Goal: Information Seeking & Learning: Learn about a topic

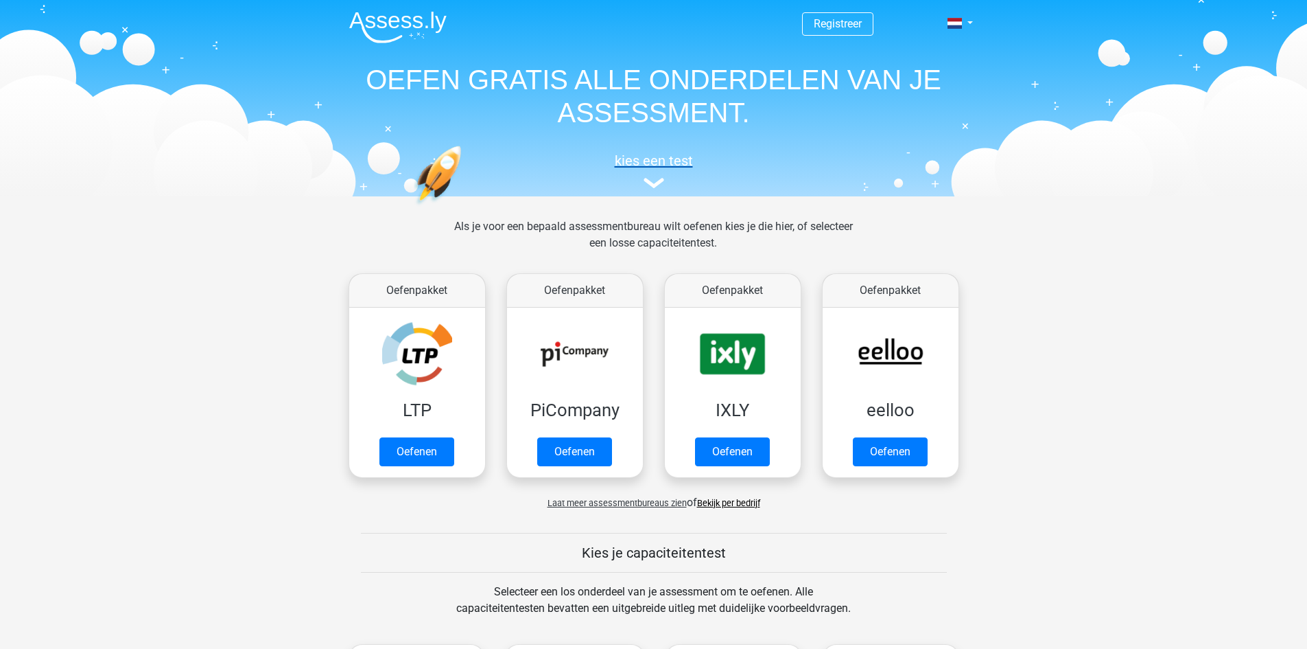
click at [650, 159] on h5 "kies een test" at bounding box center [653, 160] width 631 height 16
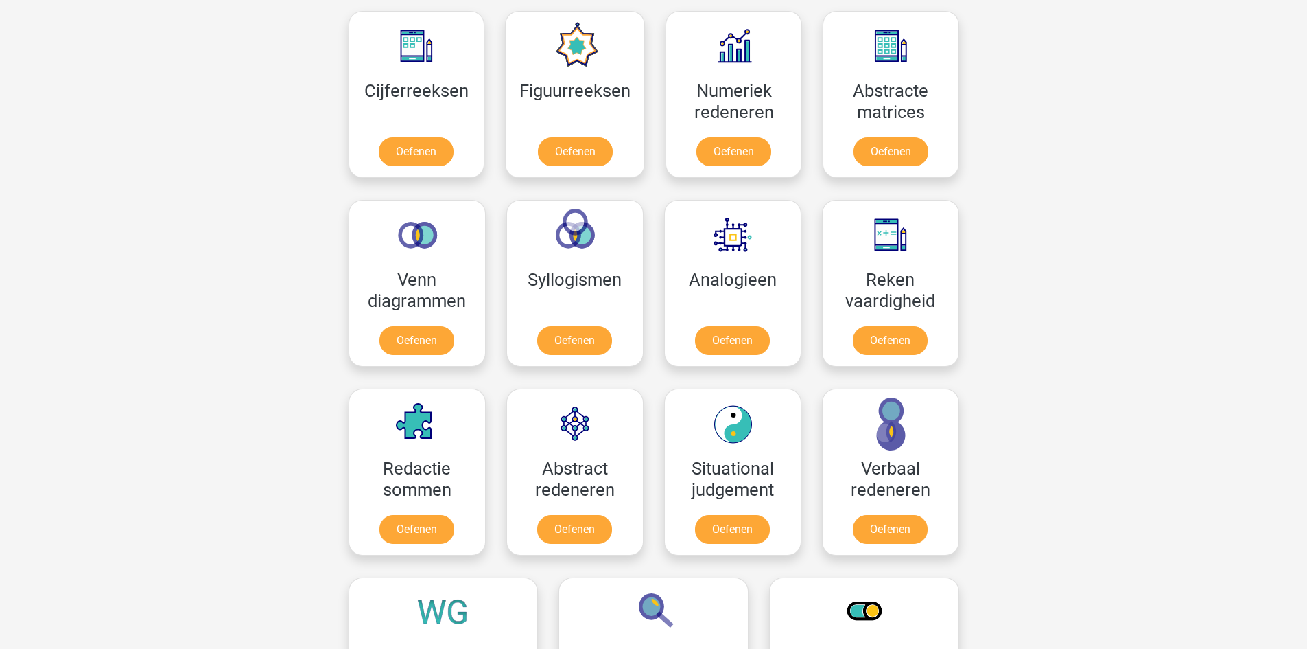
scroll to position [601, 0]
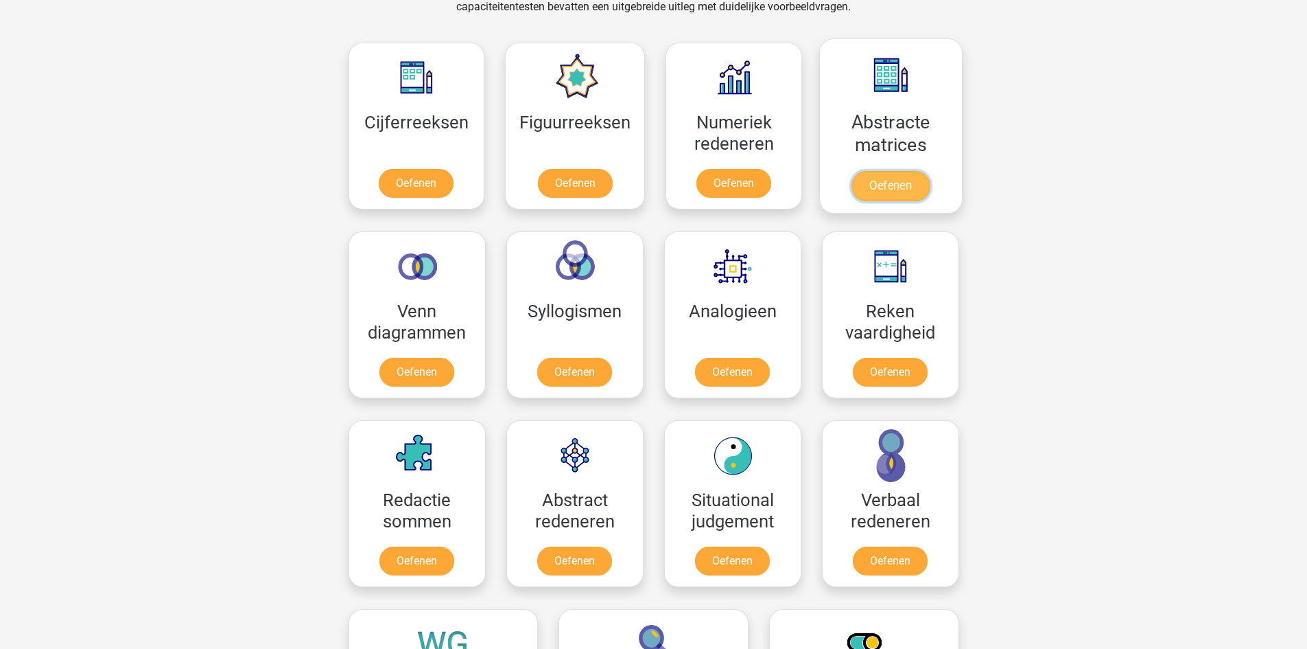
click at [891, 185] on link "Oefenen" at bounding box center [891, 186] width 78 height 30
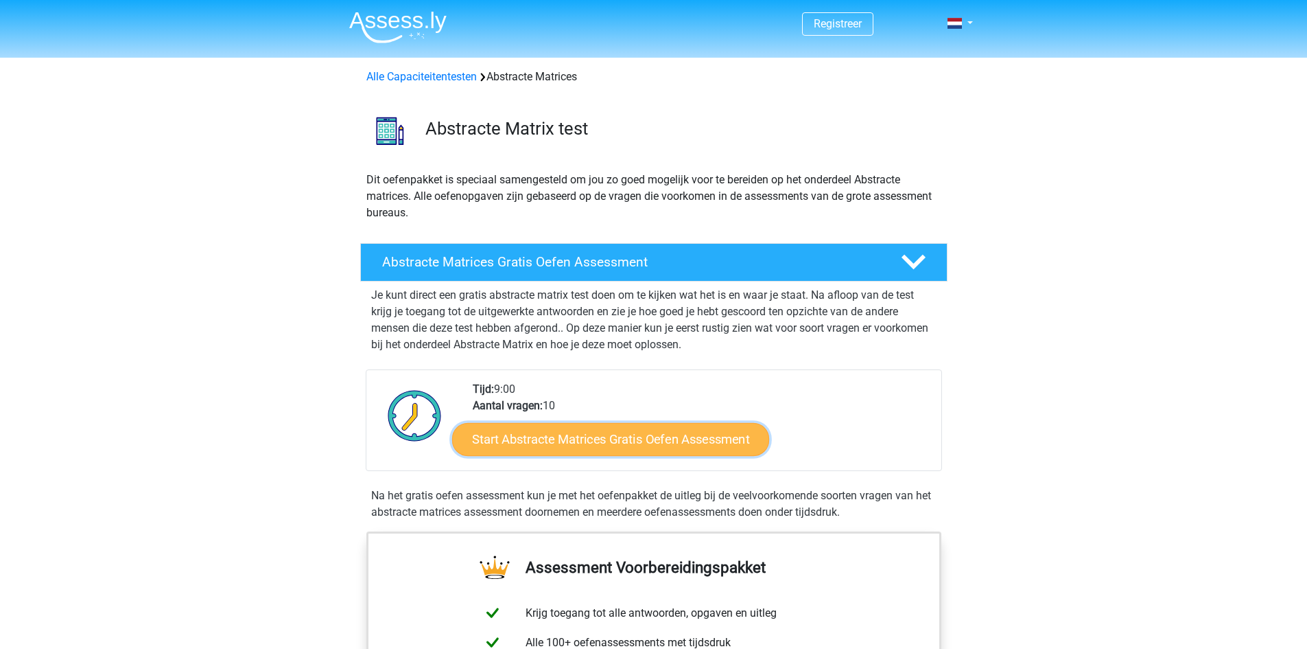
click at [630, 438] on link "Start Abstracte Matrices Gratis Oefen Assessment" at bounding box center [610, 438] width 317 height 33
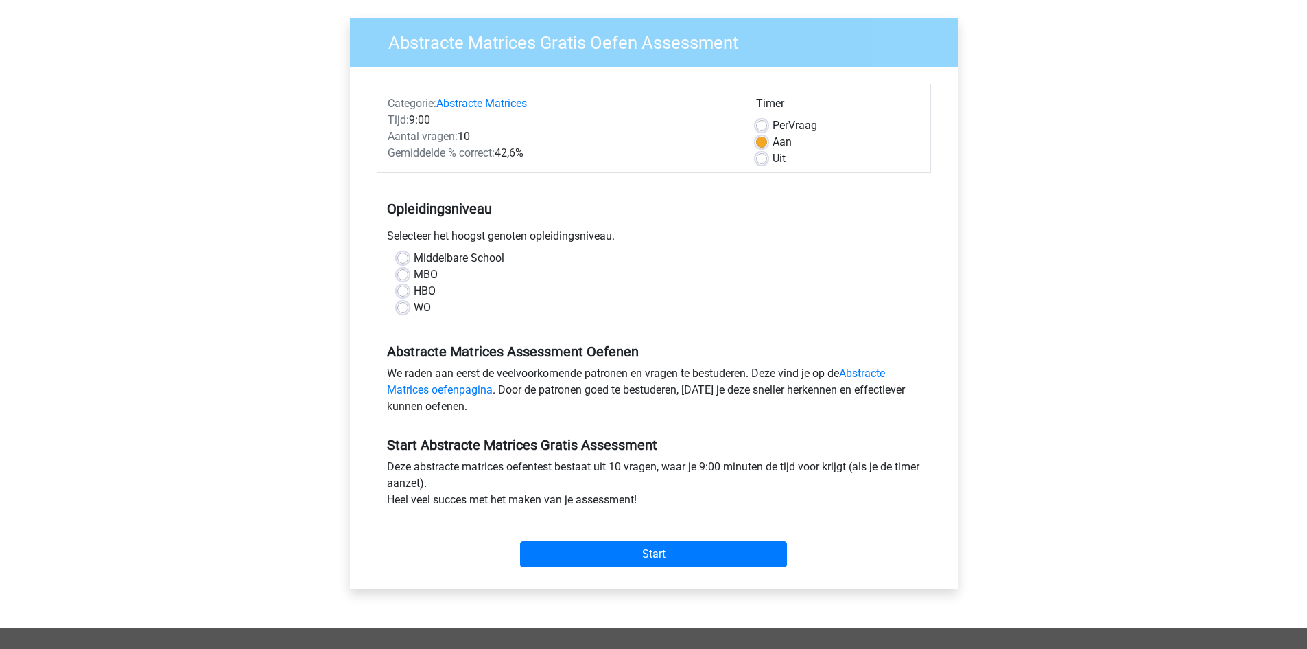
scroll to position [137, 0]
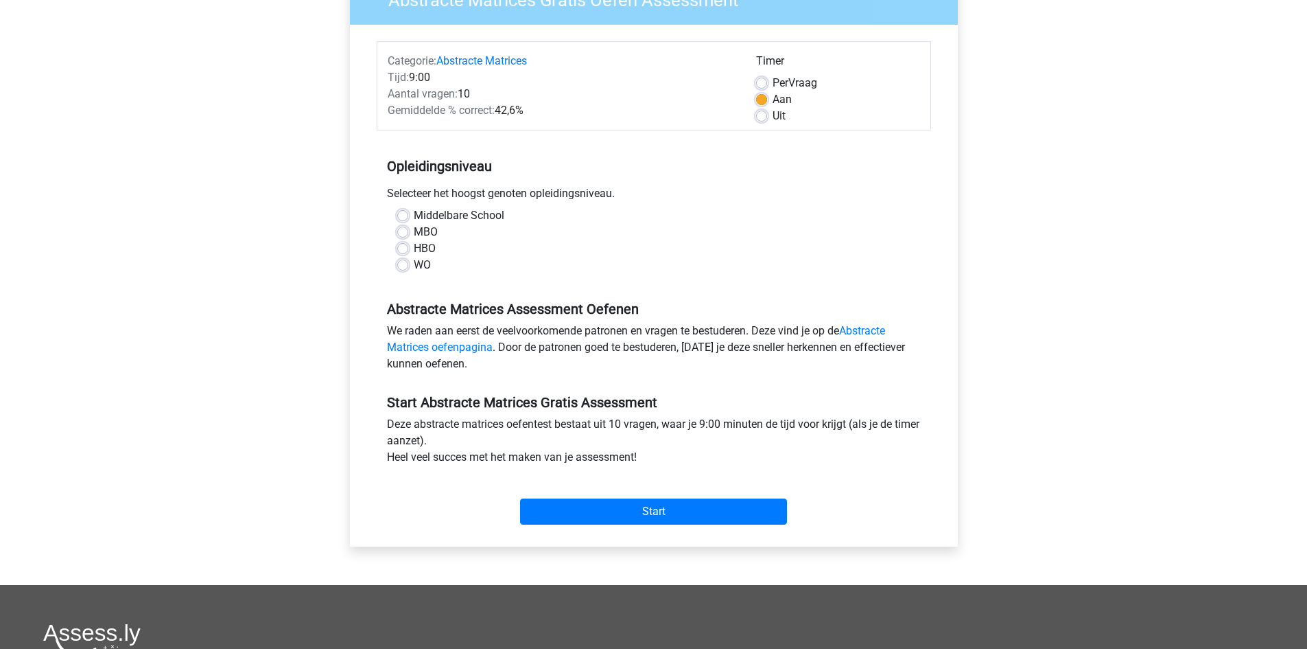
click at [414, 210] on label "Middelbare School" at bounding box center [459, 215] width 91 height 16
click at [400, 210] on input "Middelbare School" at bounding box center [402, 214] width 11 height 14
radio input "true"
click at [619, 506] on input "Start" at bounding box center [653, 511] width 267 height 26
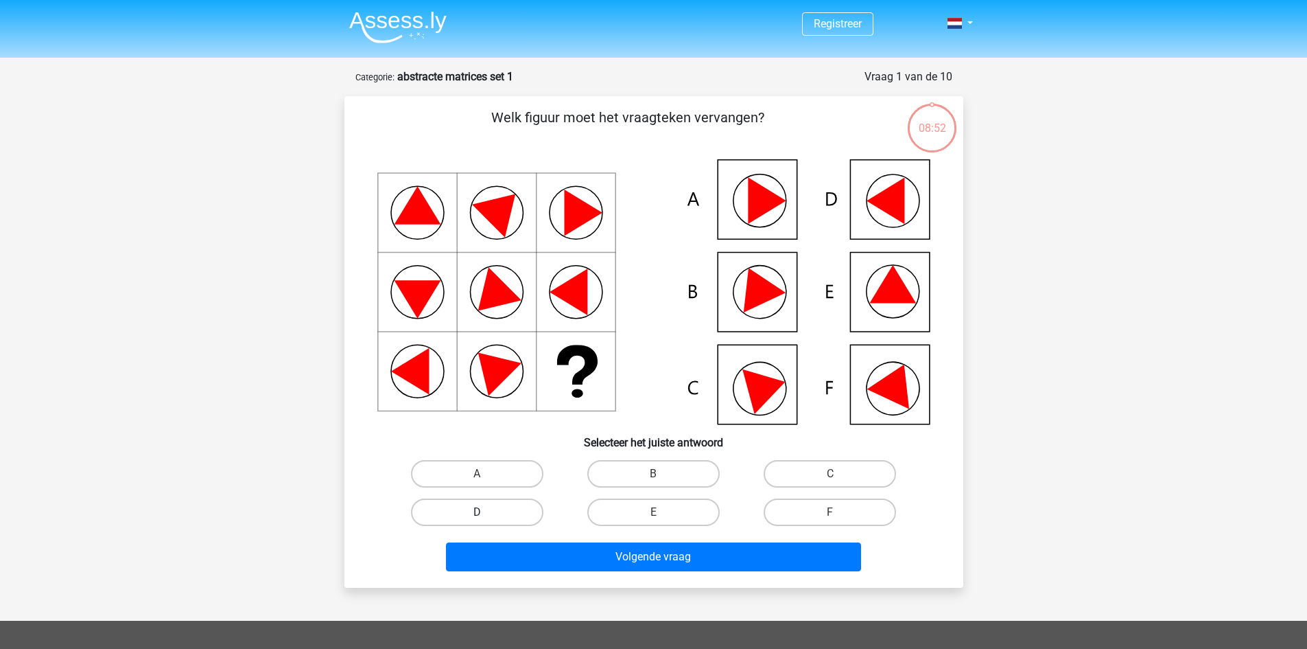
click at [504, 511] on label "D" at bounding box center [477, 511] width 132 height 27
click at [486, 512] on input "D" at bounding box center [481, 516] width 9 height 9
radio input "true"
click at [645, 463] on label "B" at bounding box center [653, 473] width 132 height 27
click at [653, 474] on input "B" at bounding box center [657, 478] width 9 height 9
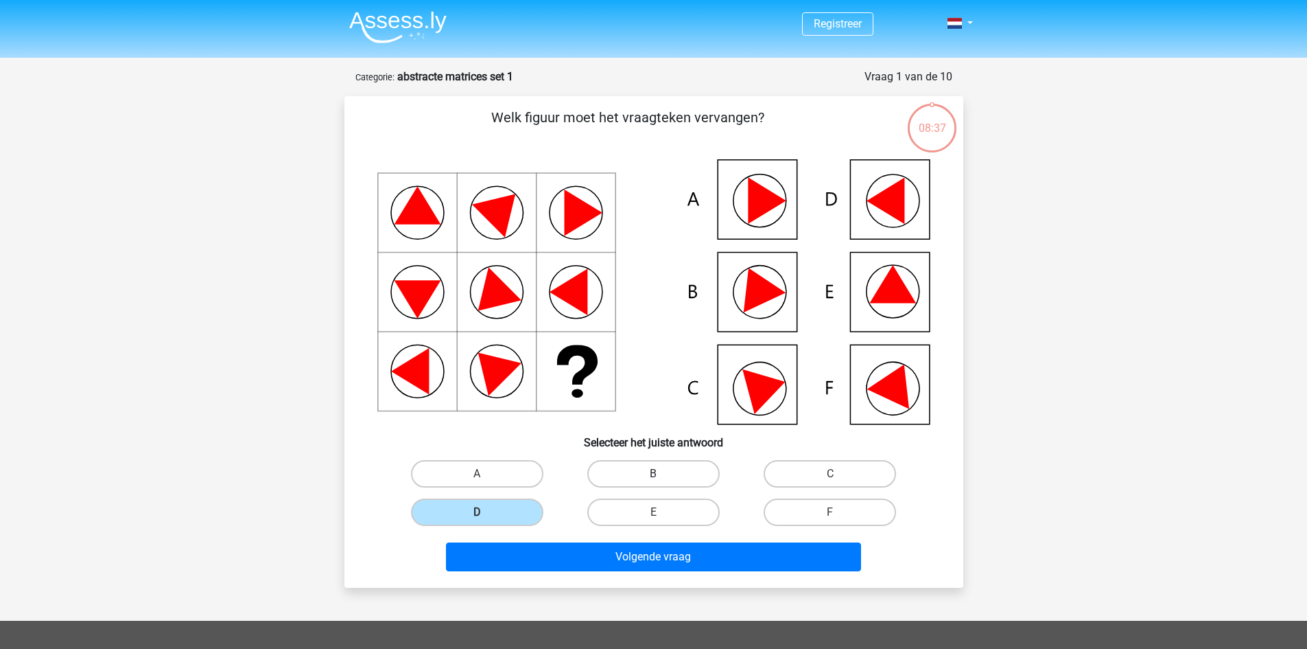
radio input "true"
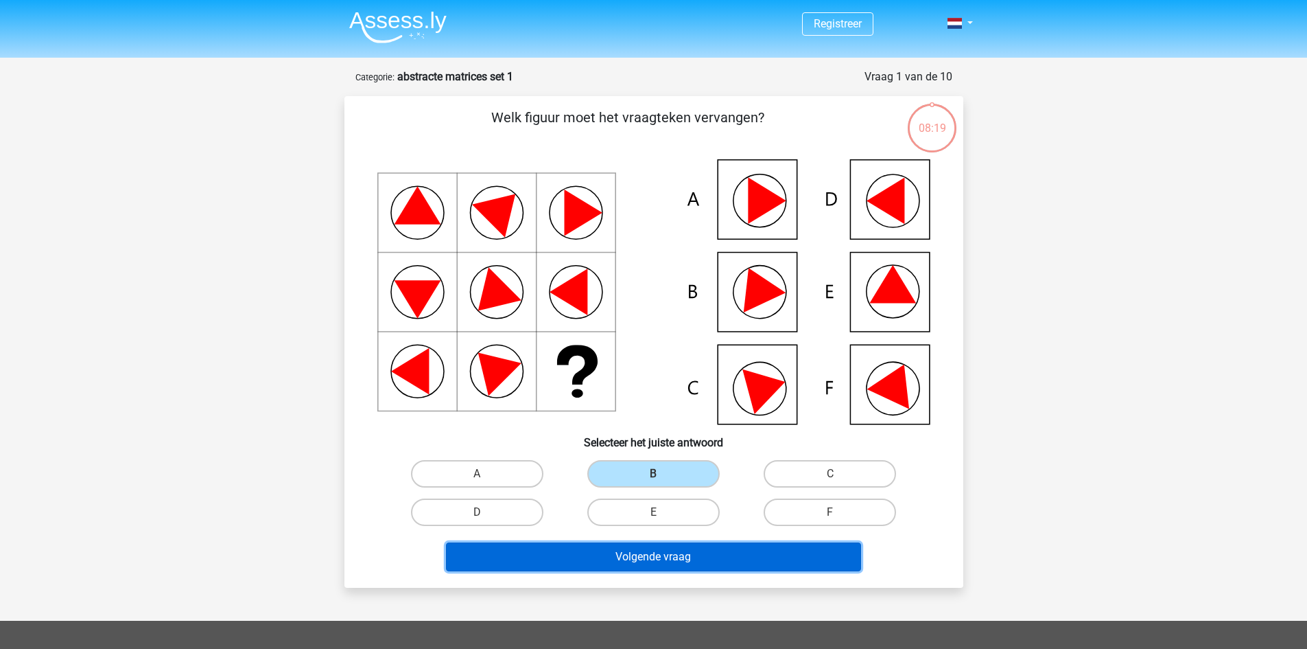
click at [658, 550] on button "Volgende vraag" at bounding box center [653, 556] width 415 height 29
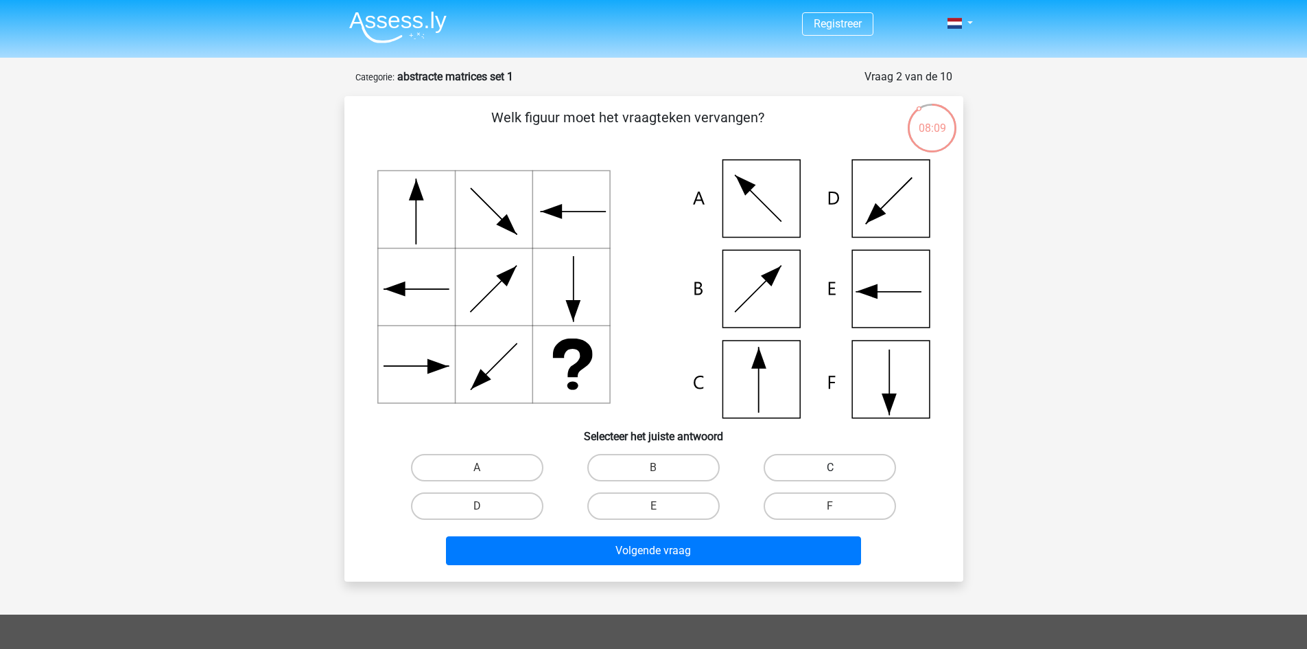
click at [822, 468] on label "C" at bounding box center [830, 467] width 132 height 27
click at [830, 468] on input "C" at bounding box center [834, 471] width 9 height 9
radio input "true"
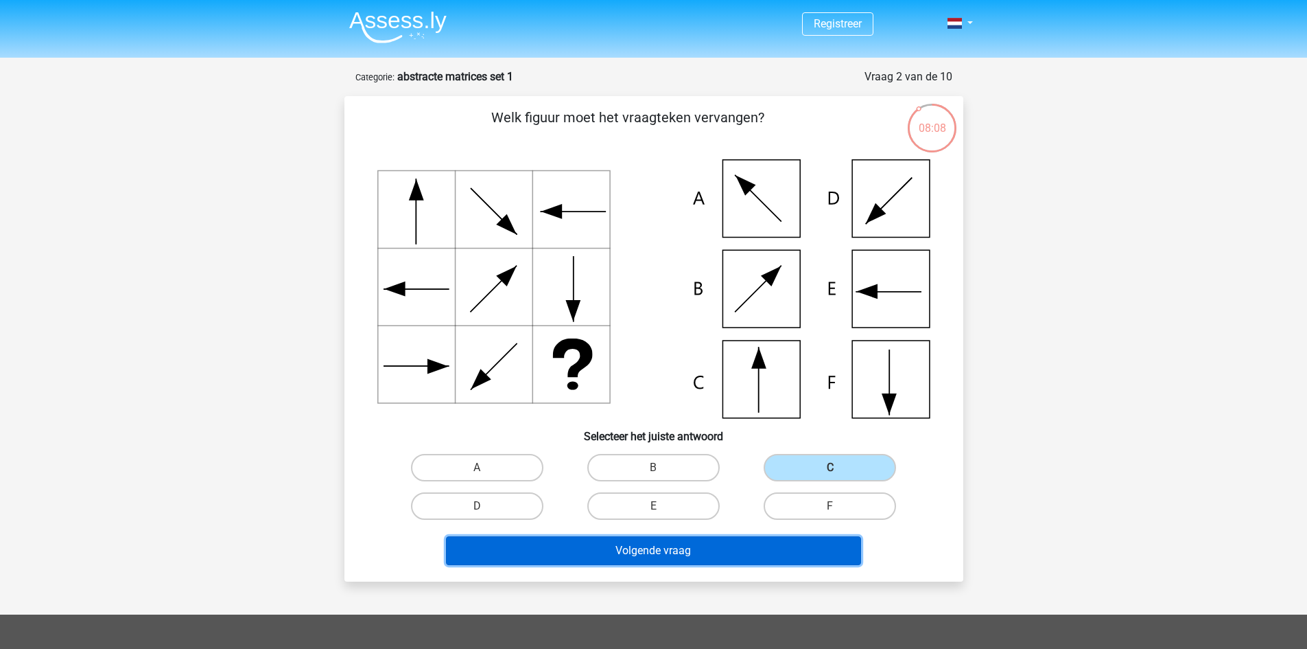
click at [682, 539] on button "Volgende vraag" at bounding box center [653, 550] width 415 height 29
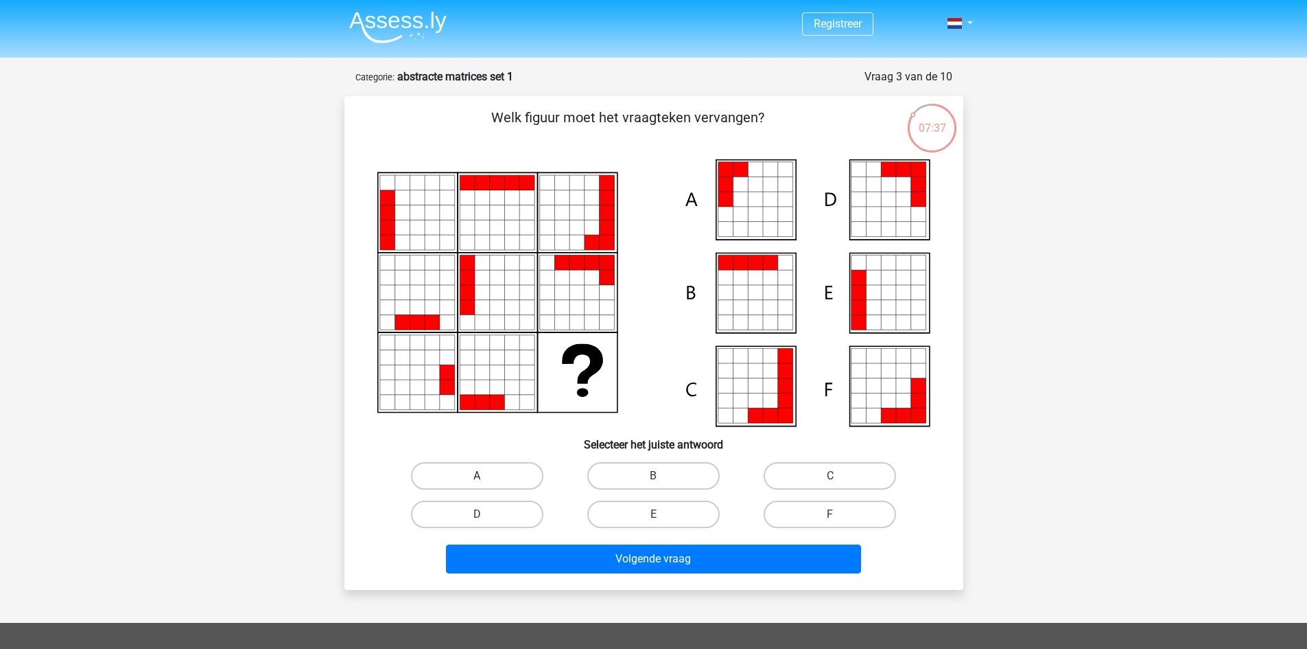
click at [489, 469] on label "A" at bounding box center [477, 475] width 132 height 27
click at [486, 476] on input "A" at bounding box center [481, 480] width 9 height 9
radio input "true"
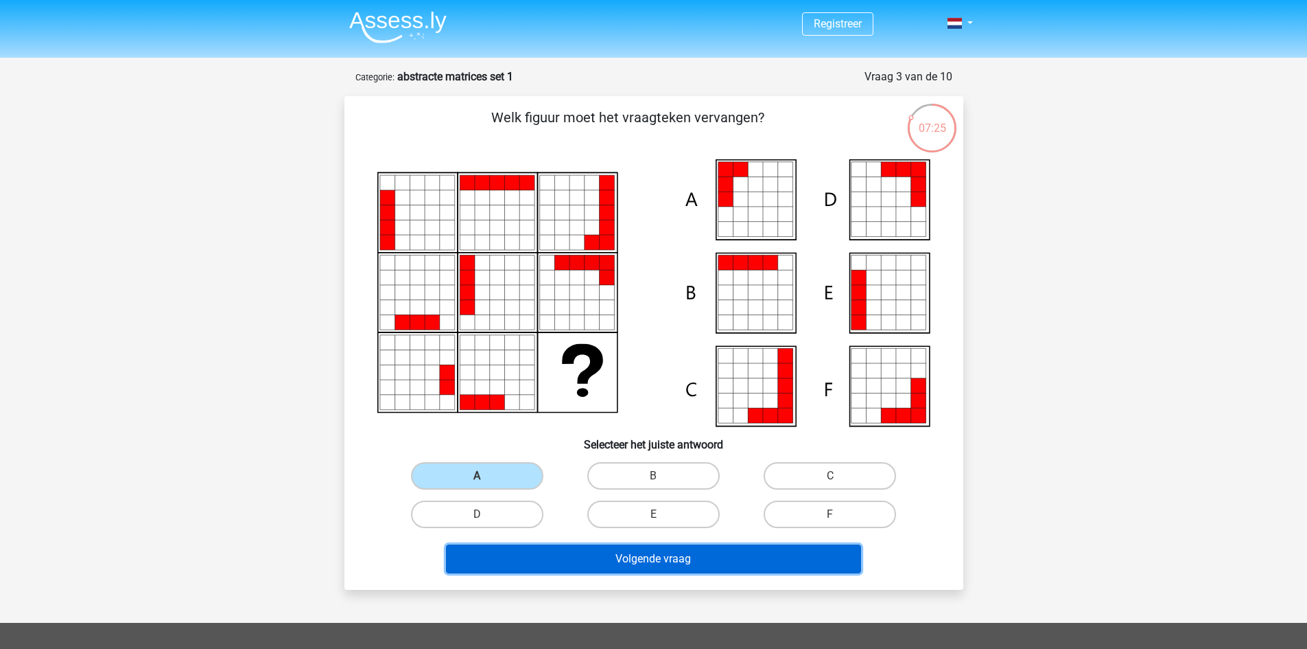
click at [644, 551] on button "Volgende vraag" at bounding box center [653, 558] width 415 height 29
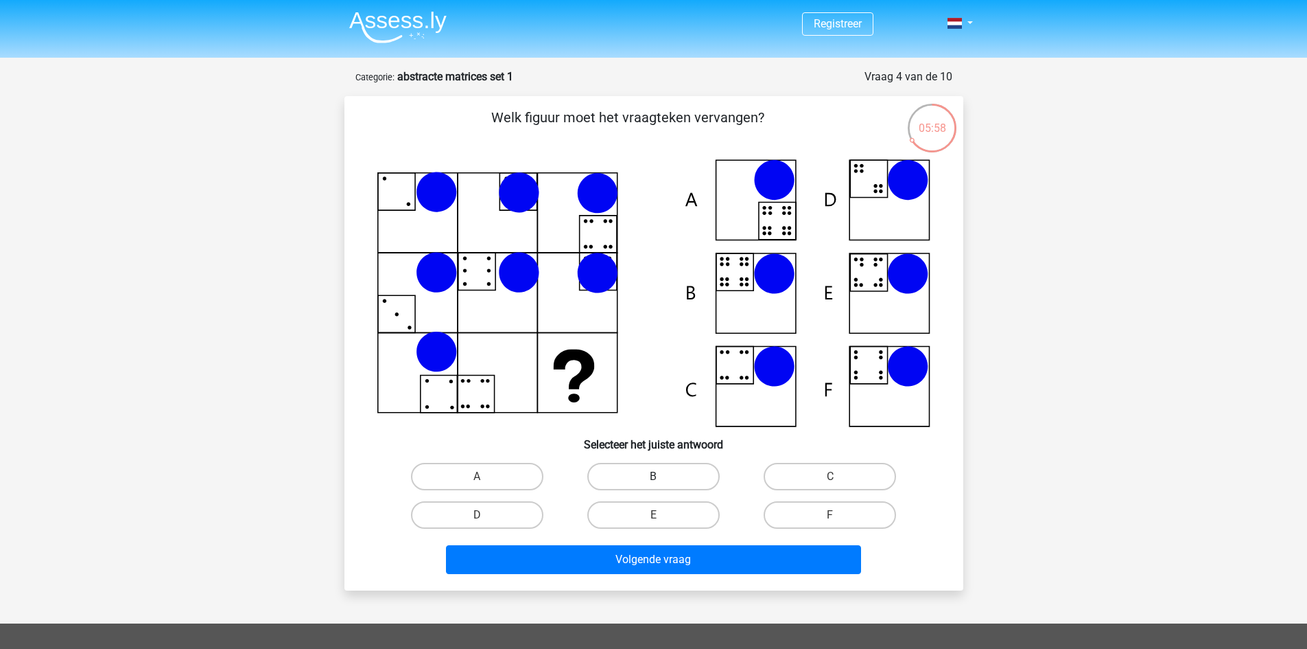
click at [620, 470] on label "B" at bounding box center [653, 476] width 132 height 27
click at [653, 476] on input "B" at bounding box center [657, 480] width 9 height 9
radio input "true"
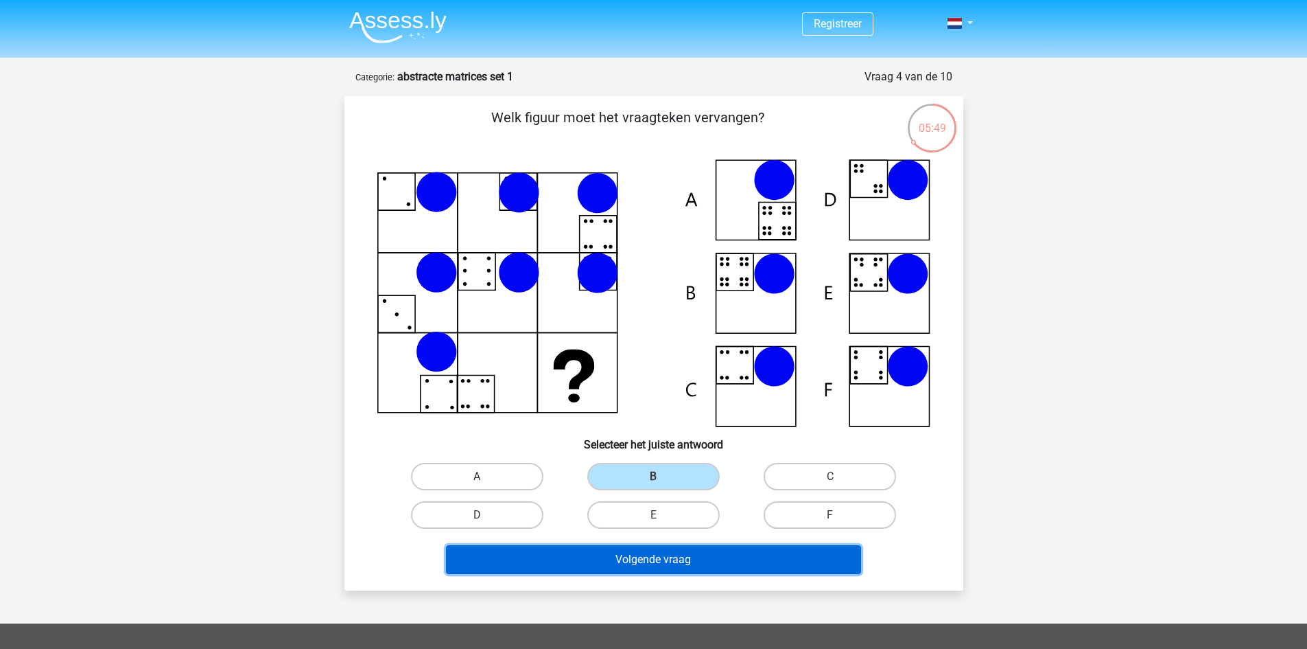
click at [604, 550] on button "Volgende vraag" at bounding box center [653, 559] width 415 height 29
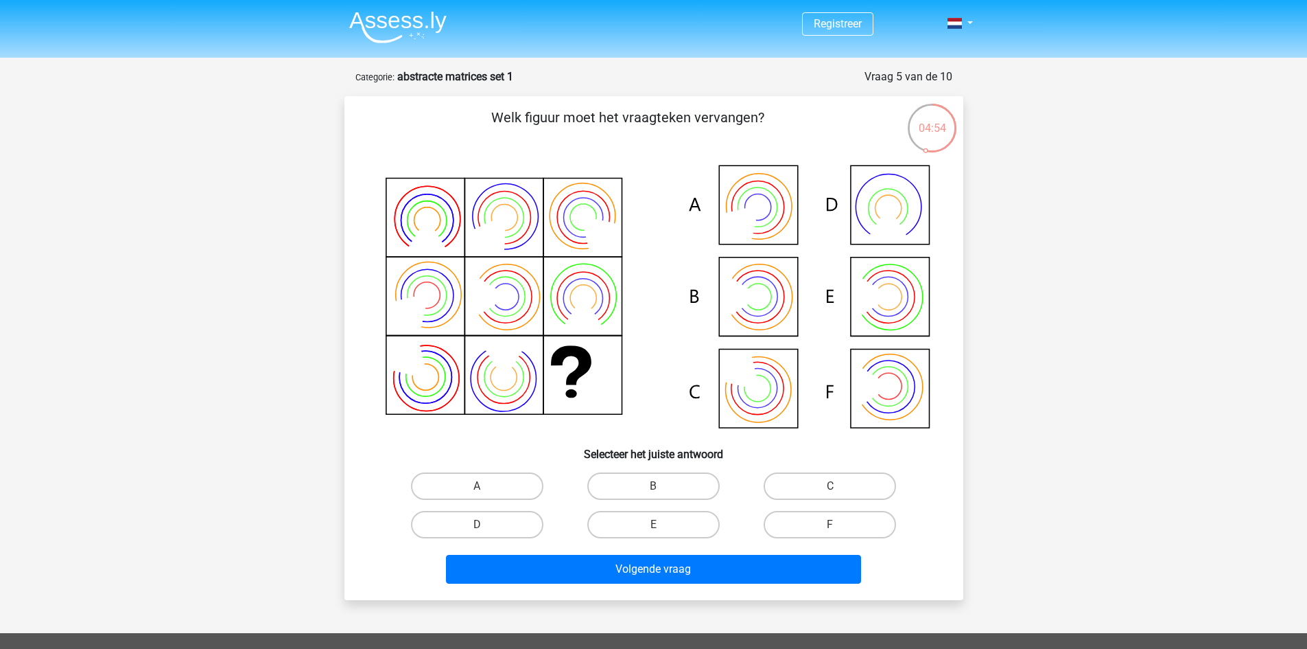
click at [660, 487] on input "B" at bounding box center [657, 490] width 9 height 9
radio input "true"
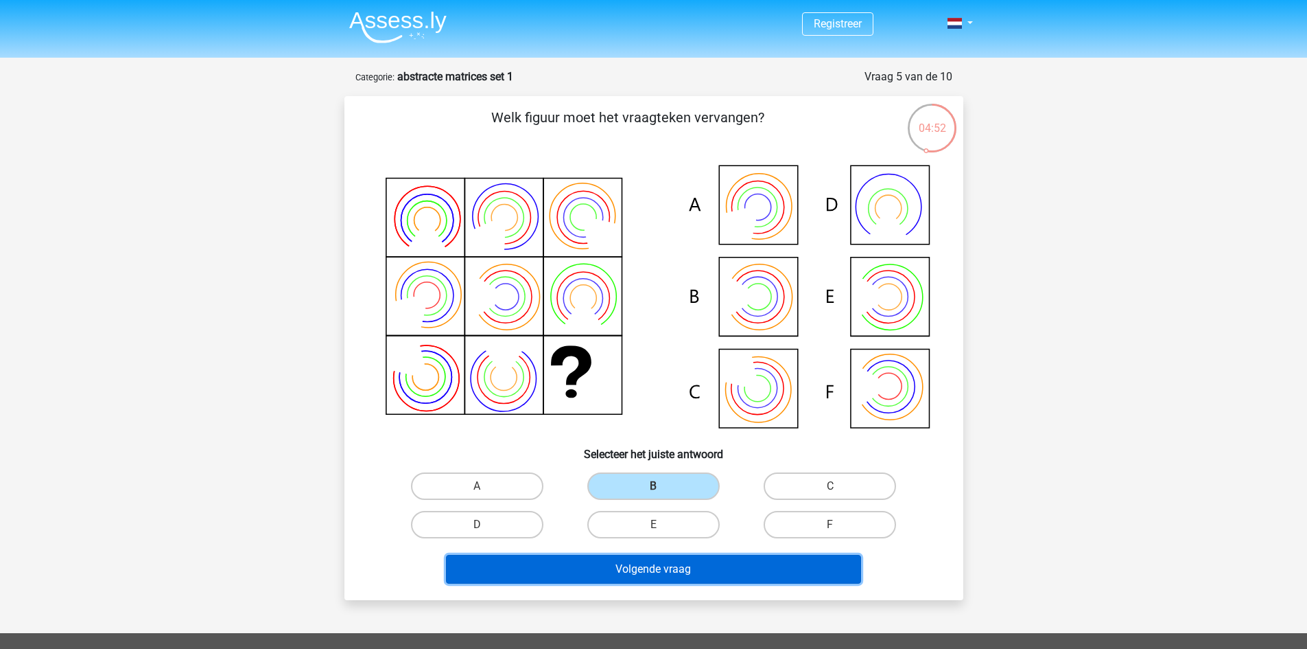
click at [660, 572] on button "Volgende vraag" at bounding box center [653, 569] width 415 height 29
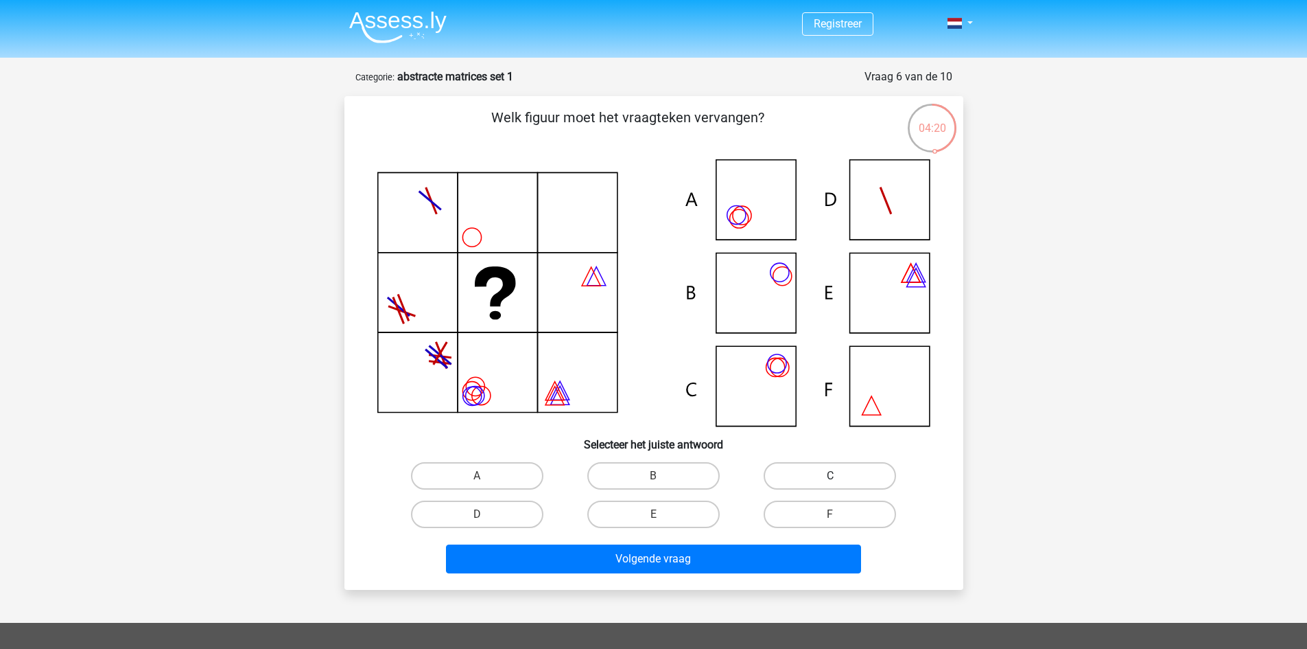
click at [803, 478] on label "C" at bounding box center [830, 475] width 132 height 27
click at [830, 478] on input "C" at bounding box center [834, 480] width 9 height 9
radio input "true"
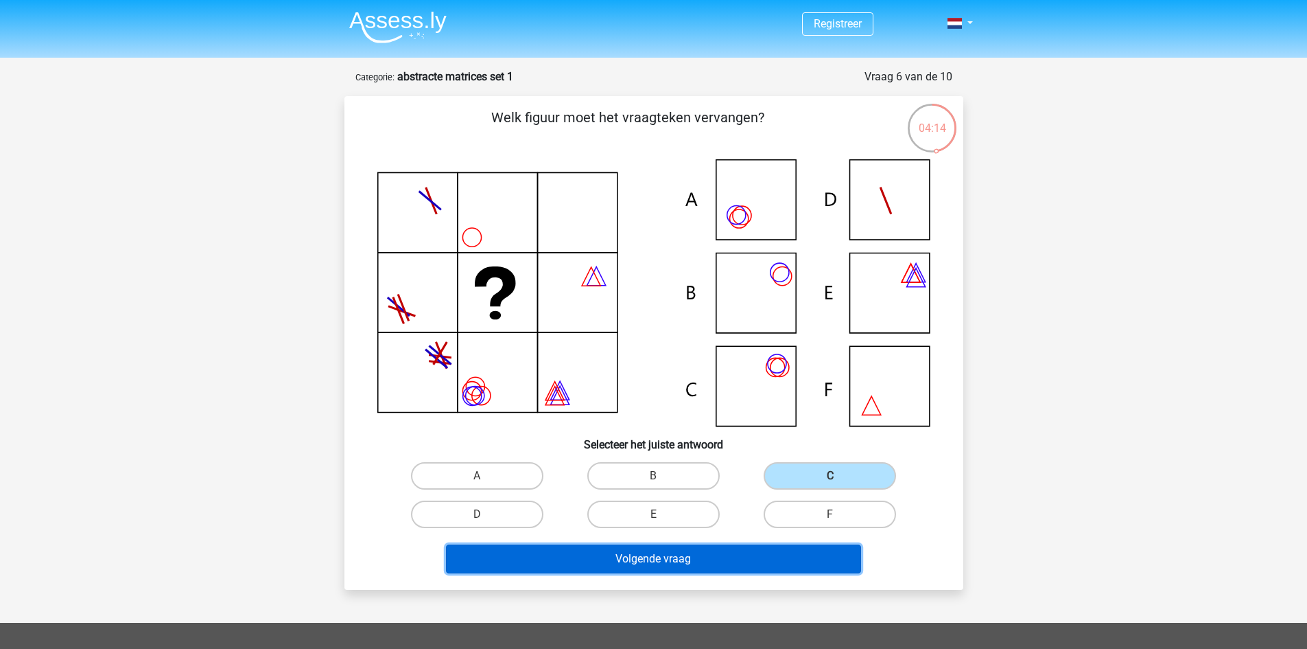
click at [694, 550] on button "Volgende vraag" at bounding box center [653, 558] width 415 height 29
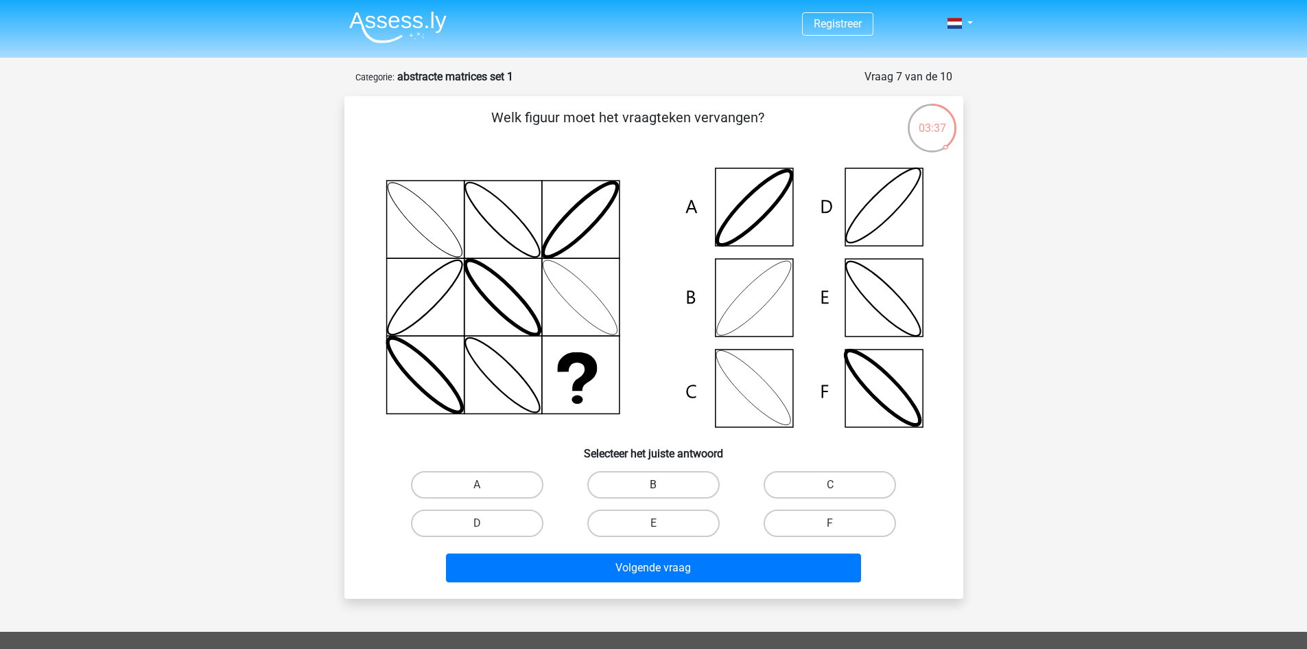
click at [699, 492] on label "B" at bounding box center [653, 484] width 132 height 27
click at [662, 492] on input "B" at bounding box center [657, 489] width 9 height 9
radio input "true"
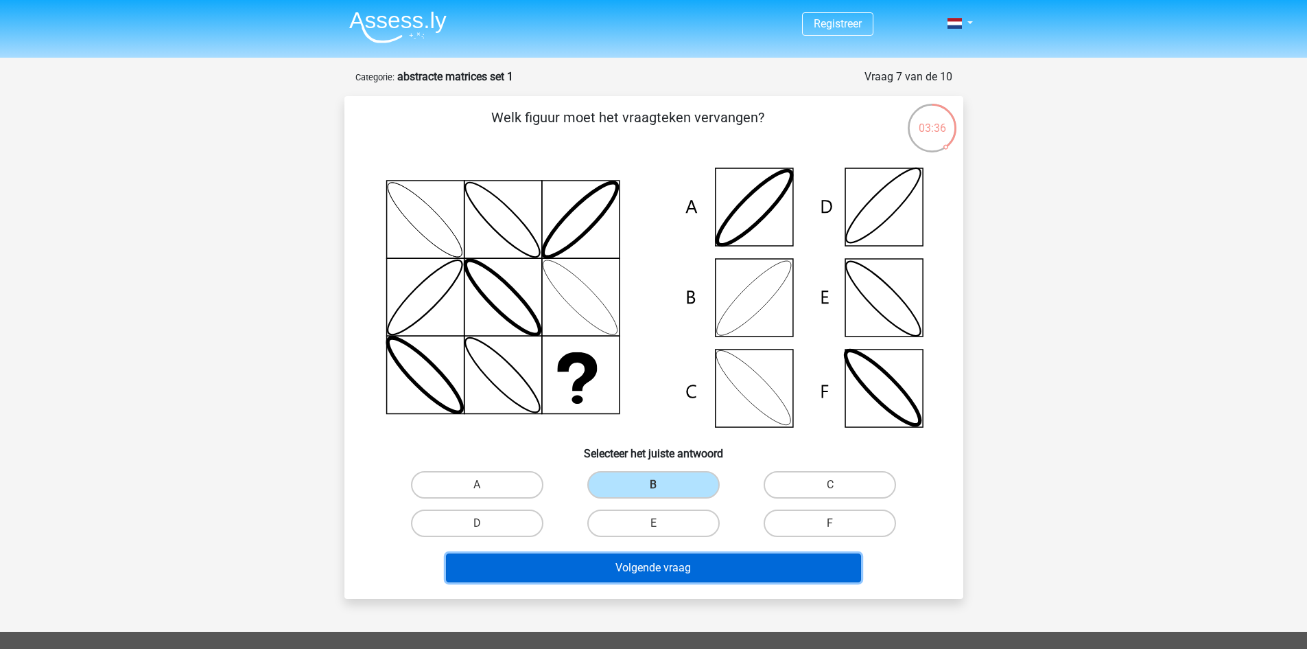
click at [722, 581] on button "Volgende vraag" at bounding box center [653, 567] width 415 height 29
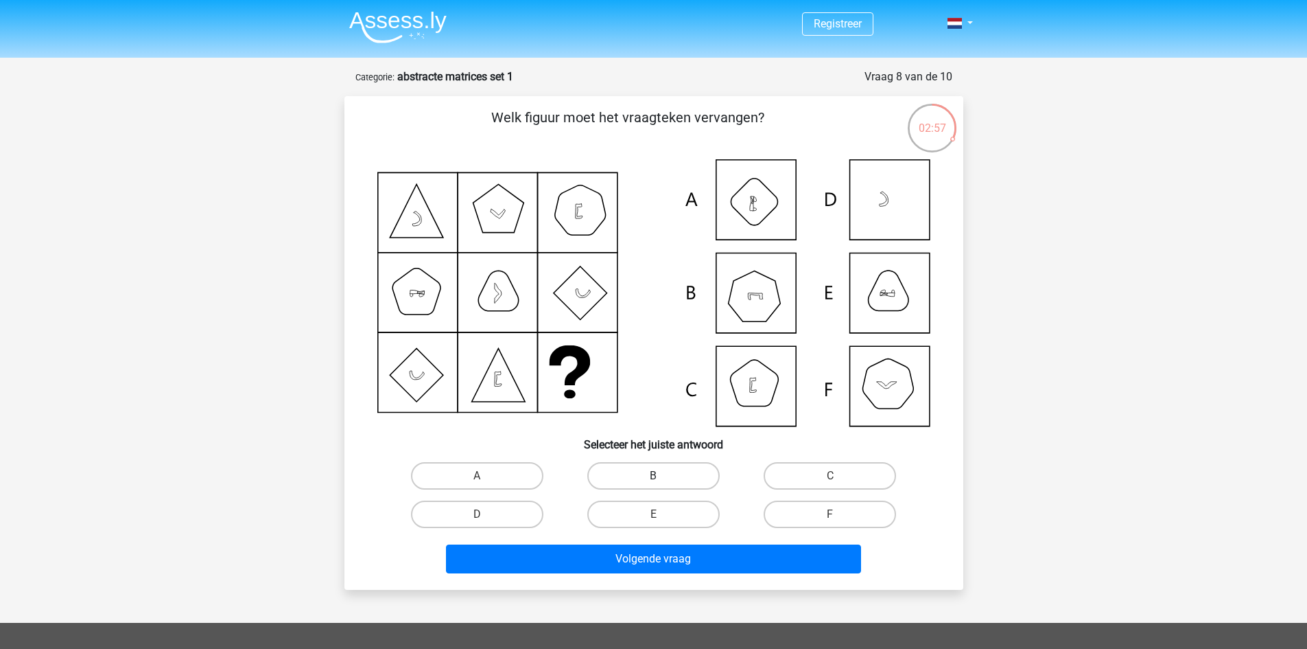
click at [663, 469] on label "B" at bounding box center [653, 475] width 132 height 27
click at [662, 476] on input "B" at bounding box center [657, 480] width 9 height 9
radio input "true"
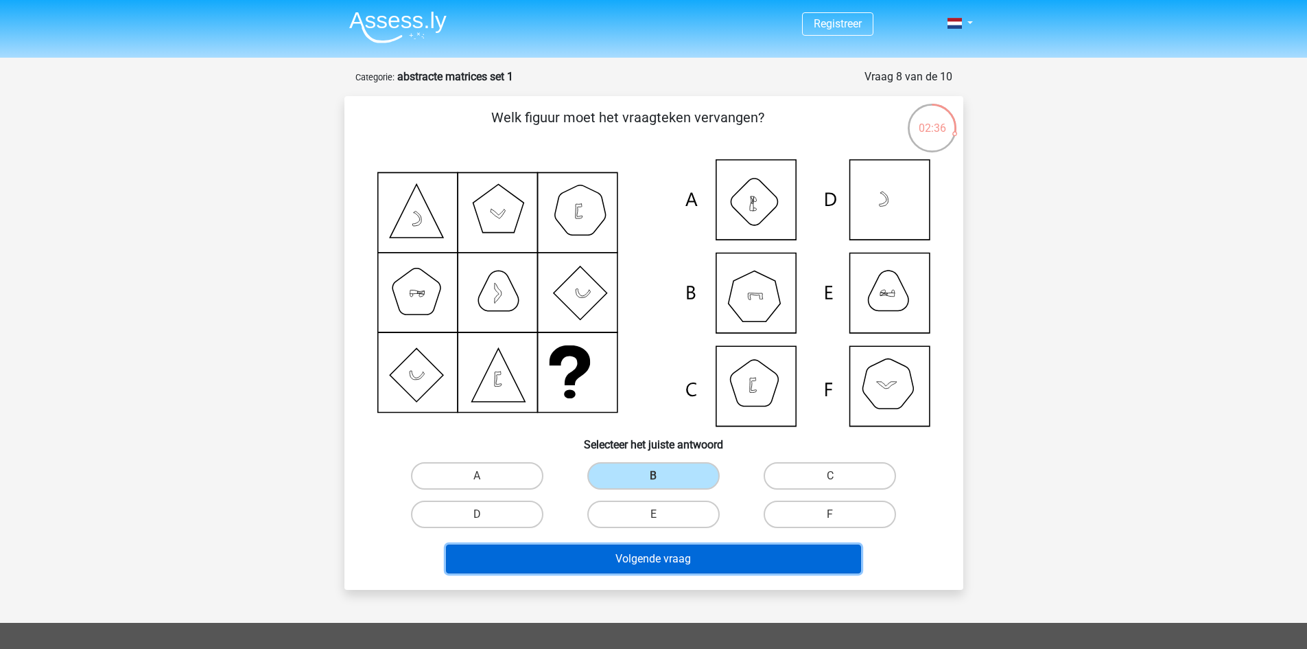
click at [629, 552] on button "Volgende vraag" at bounding box center [653, 558] width 415 height 29
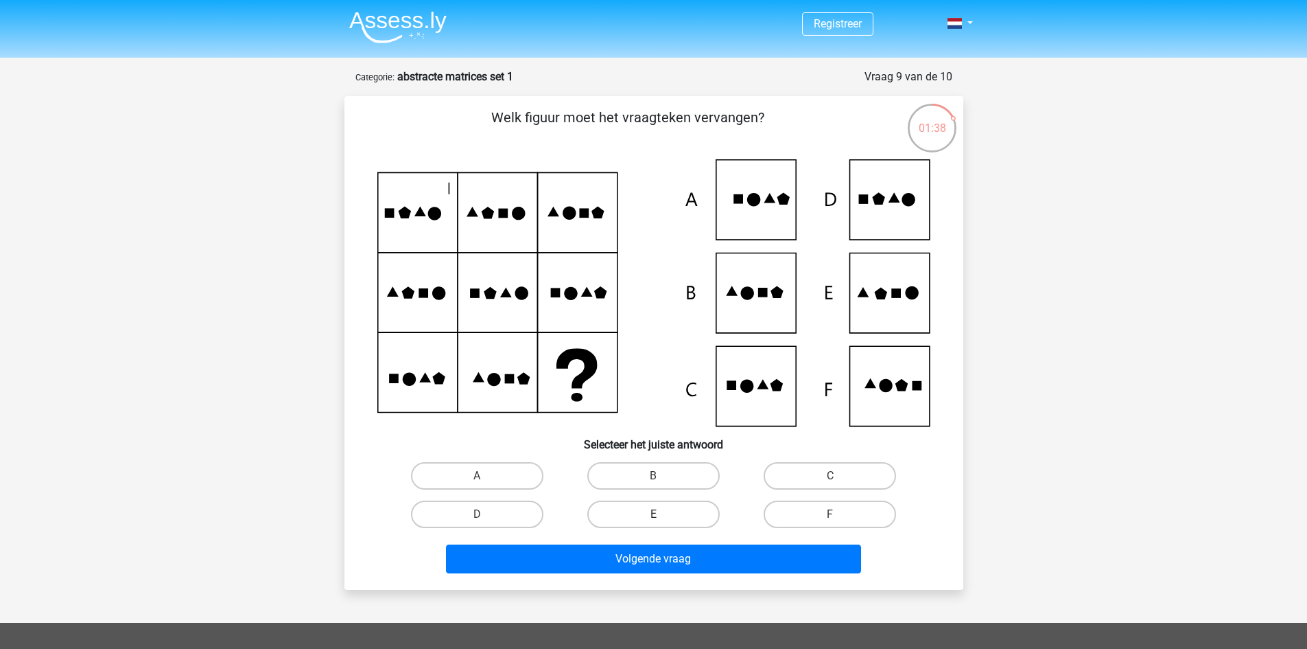
click at [688, 514] on label "E" at bounding box center [653, 513] width 132 height 27
click at [662, 514] on input "E" at bounding box center [657, 518] width 9 height 9
radio input "true"
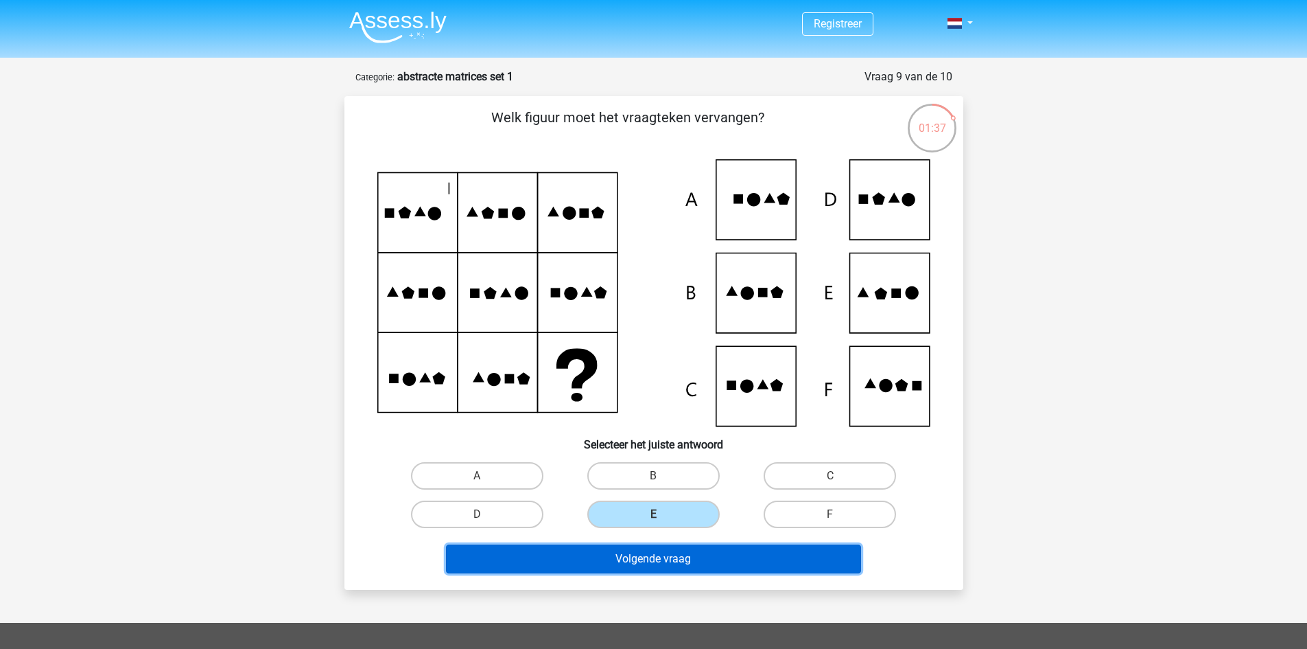
click at [679, 568] on button "Volgende vraag" at bounding box center [653, 558] width 415 height 29
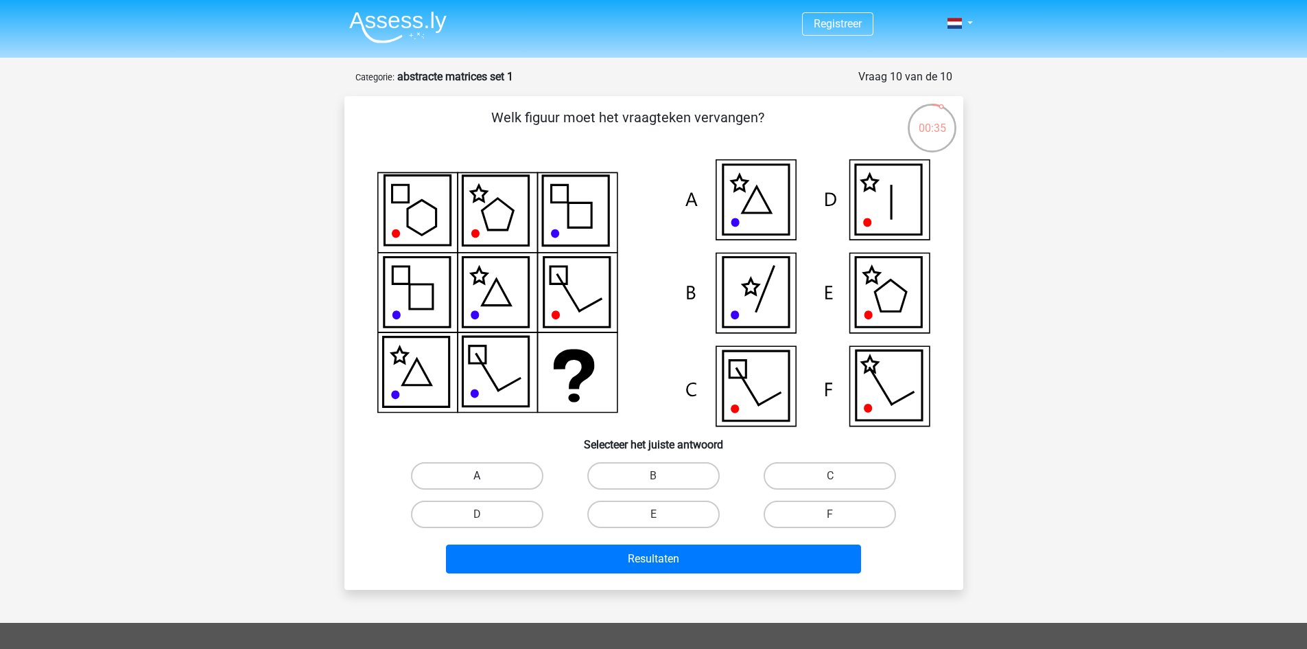
click at [480, 470] on label "A" at bounding box center [477, 475] width 132 height 27
click at [480, 476] on input "A" at bounding box center [481, 480] width 9 height 9
radio input "true"
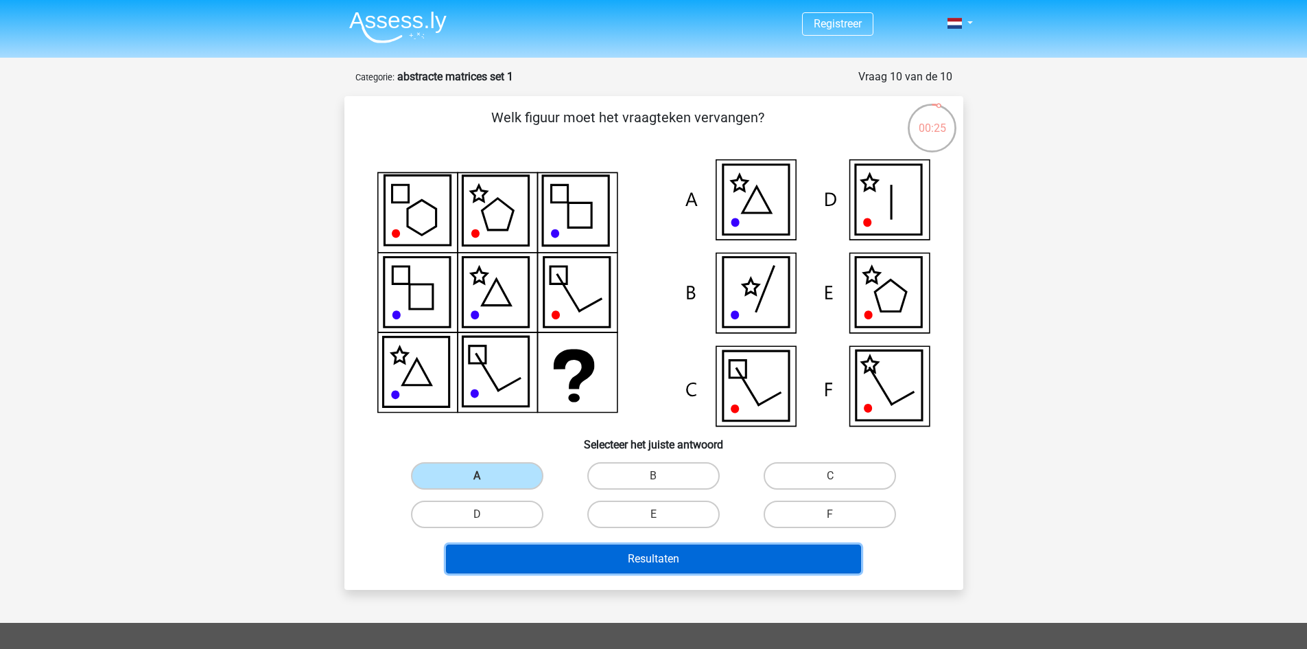
click at [688, 557] on button "Resultaten" at bounding box center [653, 558] width 415 height 29
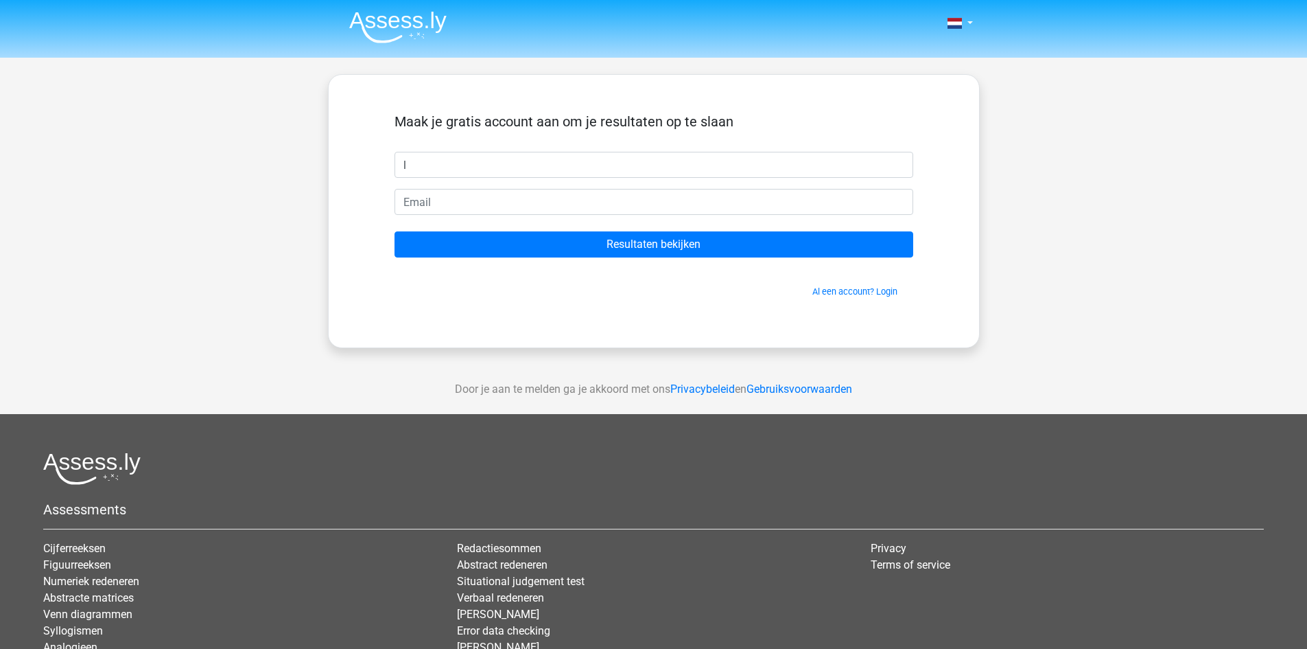
type input "luke"
click at [523, 201] on input "email" at bounding box center [654, 202] width 519 height 26
type input "lukehilt@icloud.com"
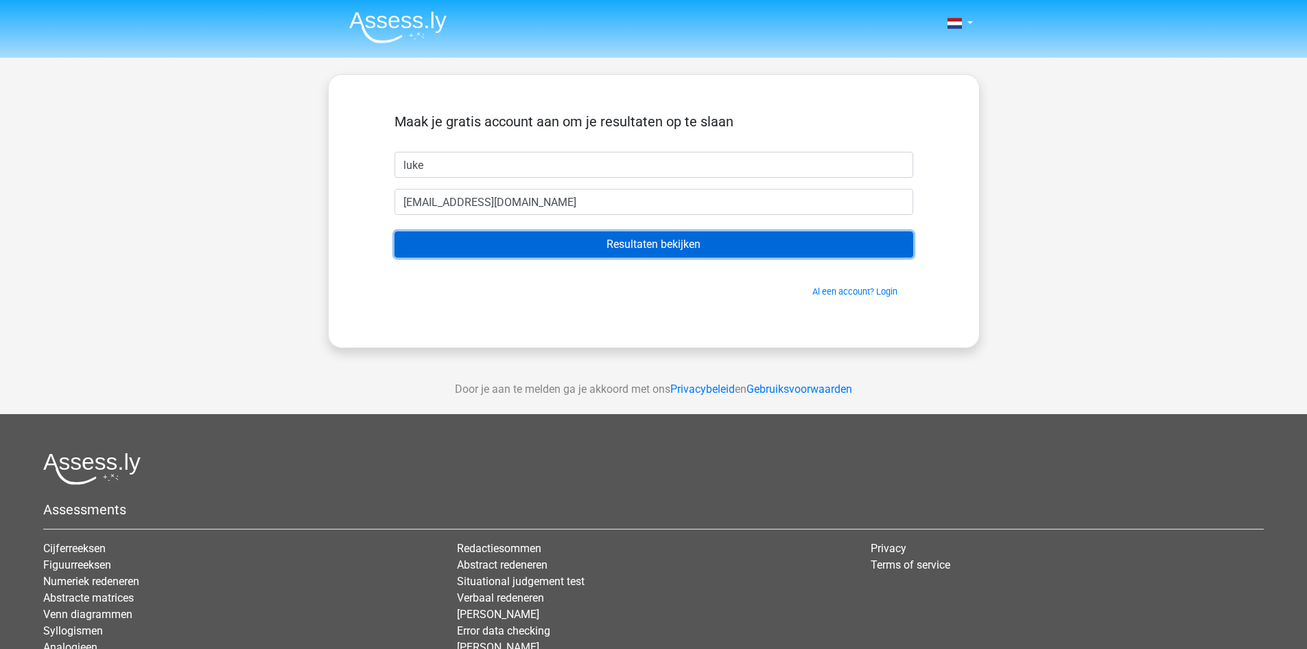
click at [541, 237] on input "Resultaten bekijken" at bounding box center [654, 244] width 519 height 26
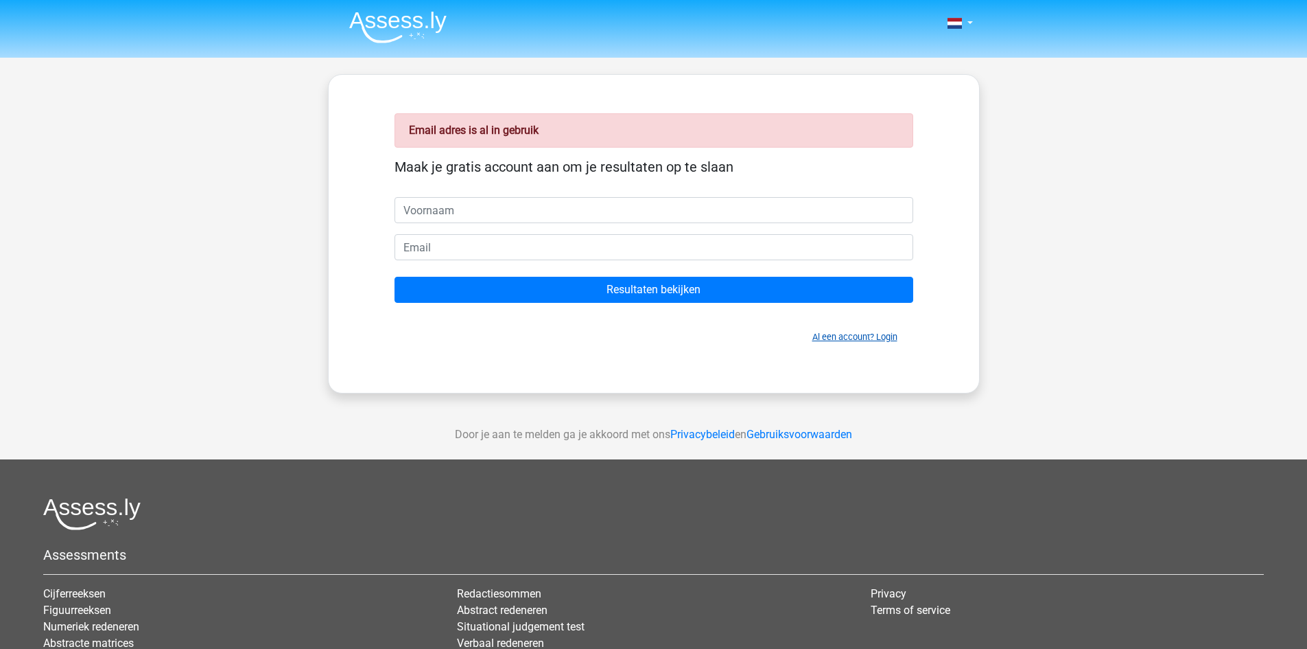
click at [838, 336] on link "Al een account? Login" at bounding box center [855, 336] width 85 height 10
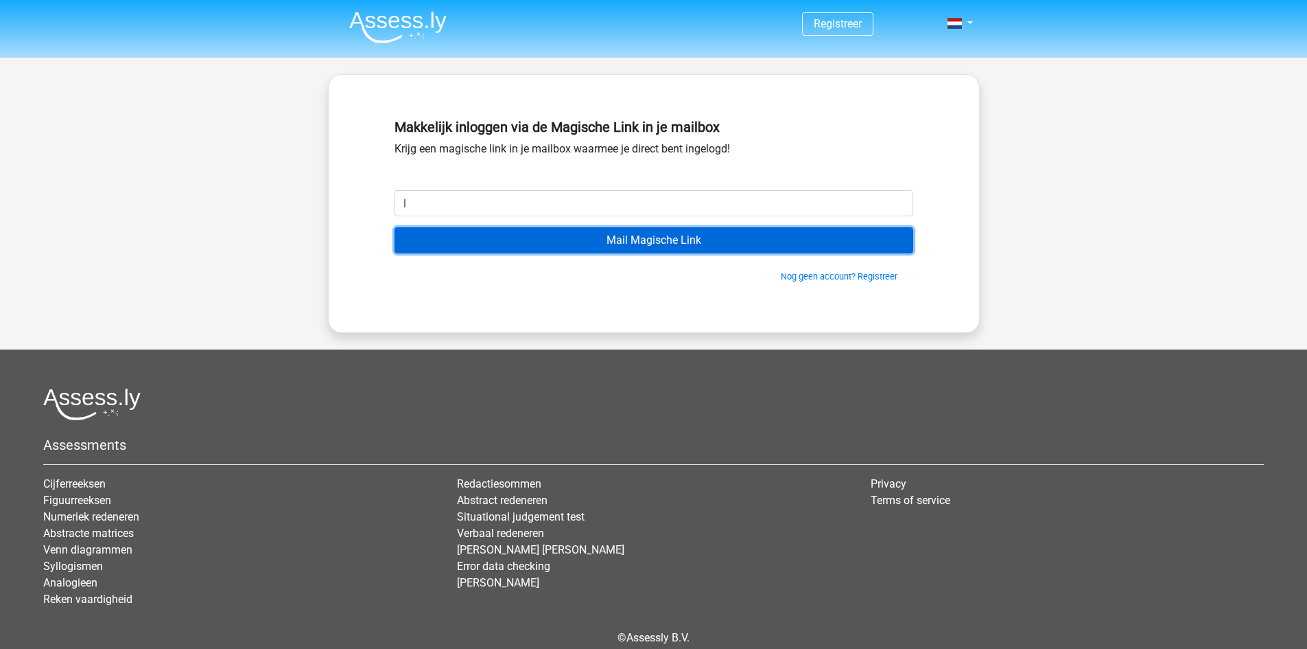
click at [579, 237] on input "Mail Magische Link" at bounding box center [654, 240] width 519 height 26
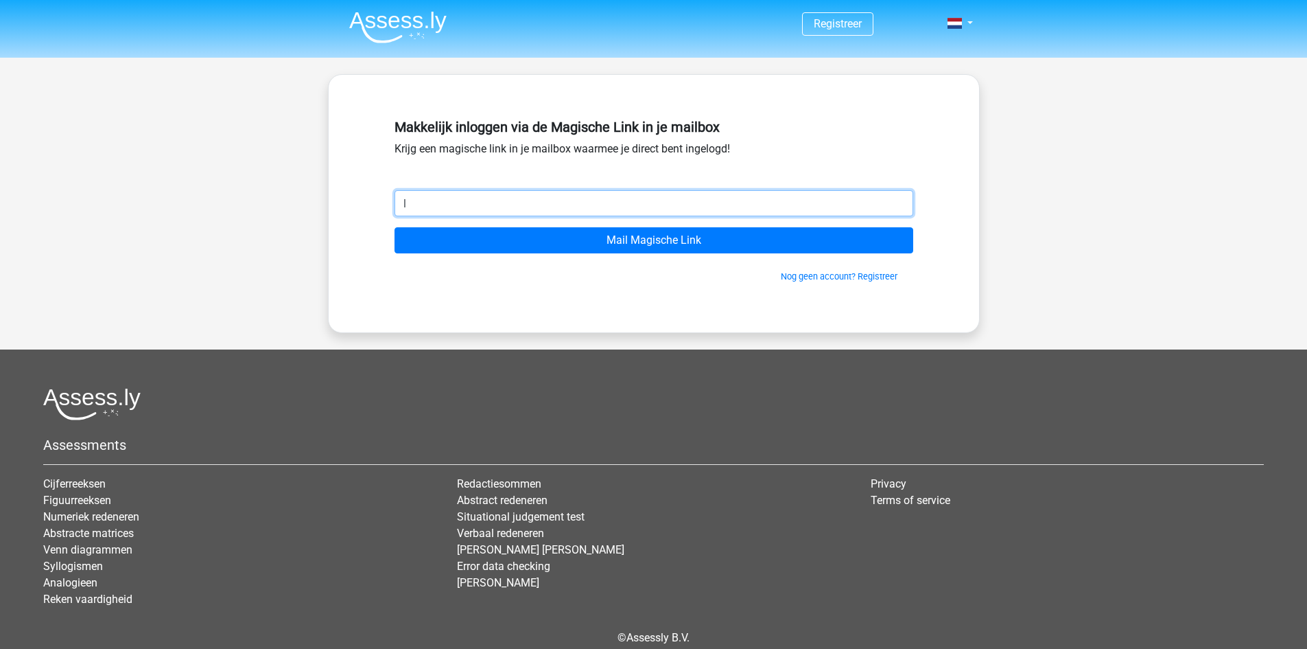
click at [549, 191] on input "l" at bounding box center [654, 203] width 519 height 26
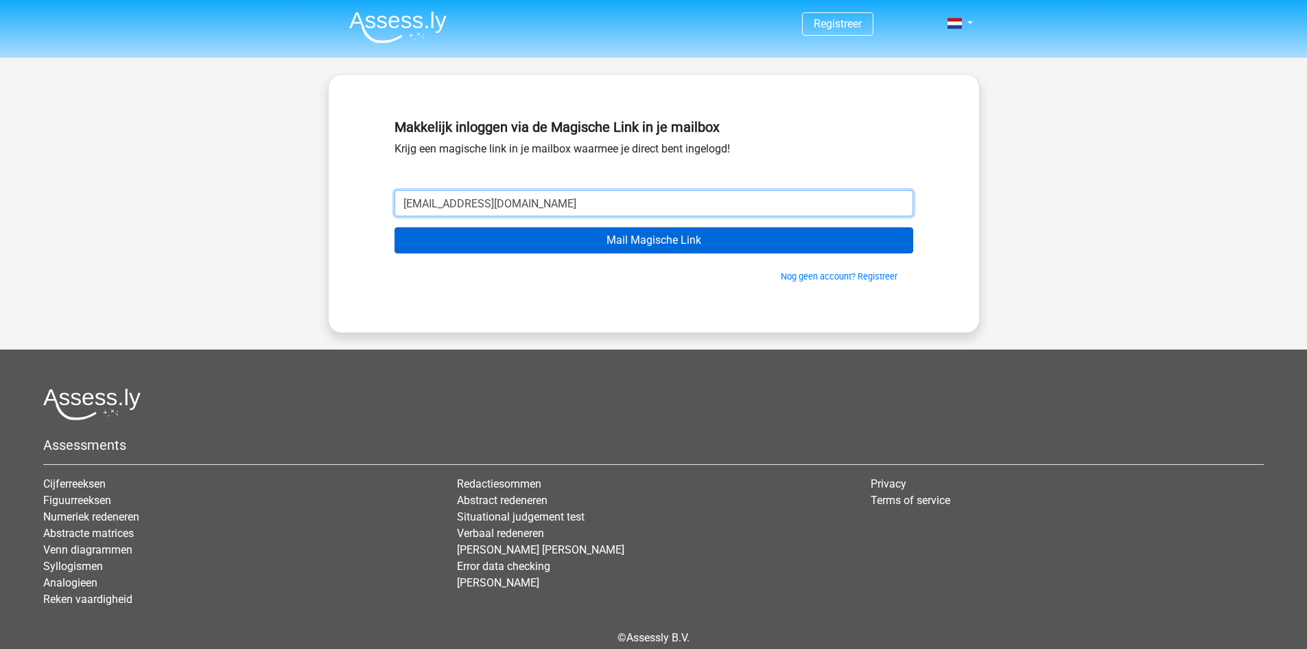
type input "[EMAIL_ADDRESS][DOMAIN_NAME]"
click at [614, 244] on input "Mail Magische Link" at bounding box center [654, 240] width 519 height 26
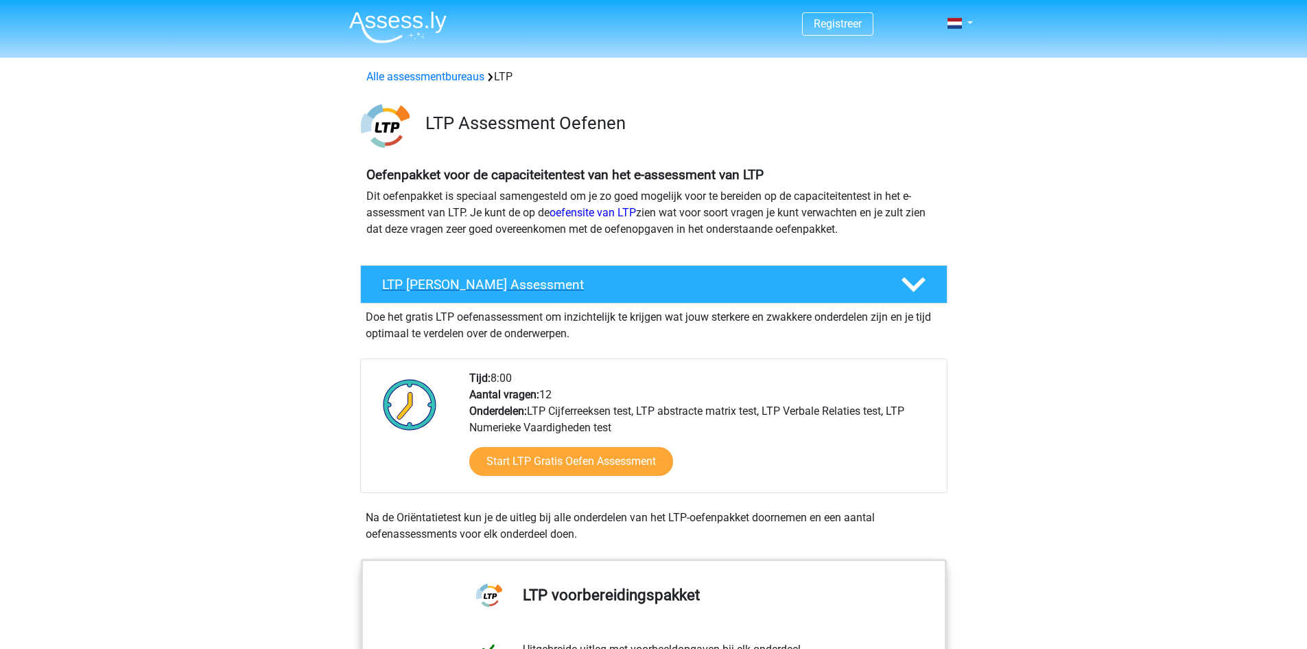
click at [827, 291] on h4 "LTP Gratis Oefen Assessment" at bounding box center [630, 285] width 497 height 16
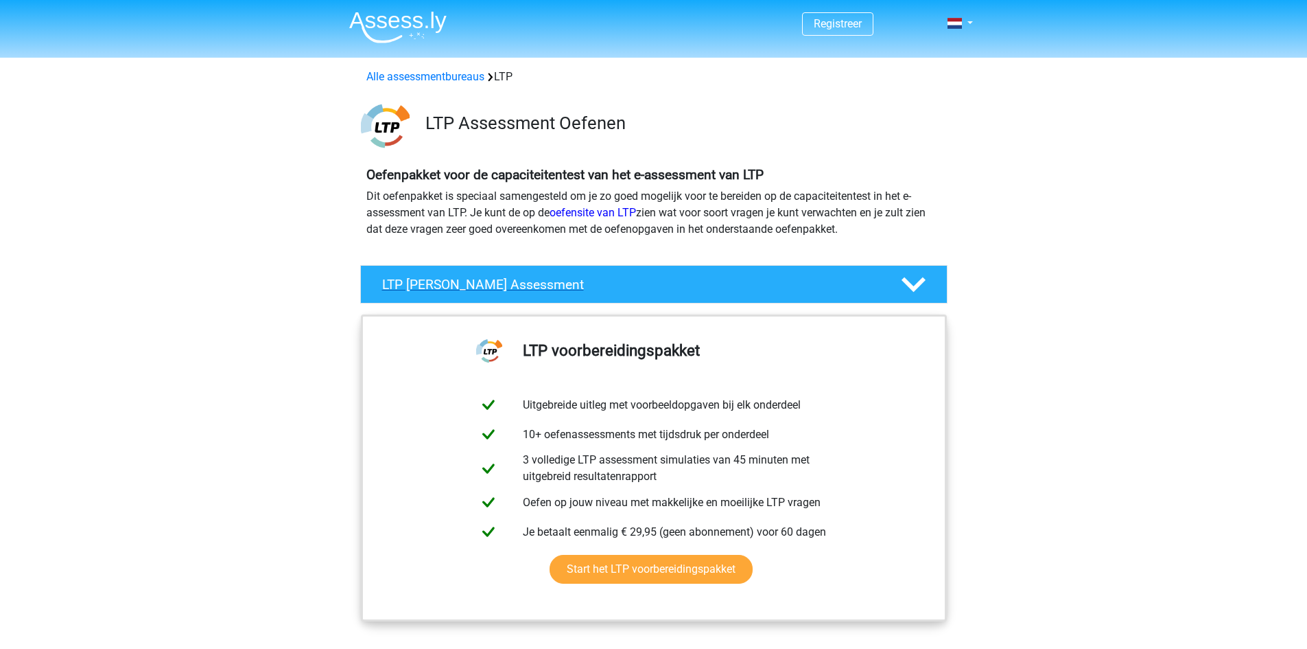
click at [869, 272] on div "LTP Gratis Oefen Assessment" at bounding box center [653, 284] width 587 height 38
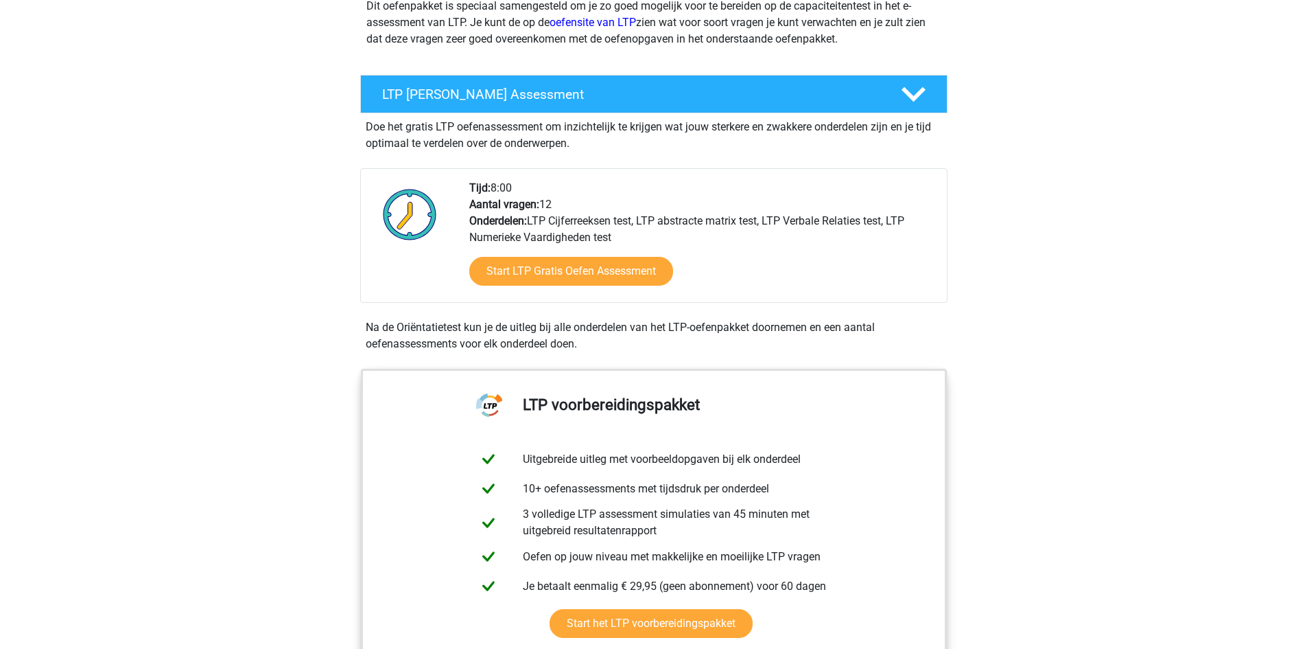
scroll to position [189, 0]
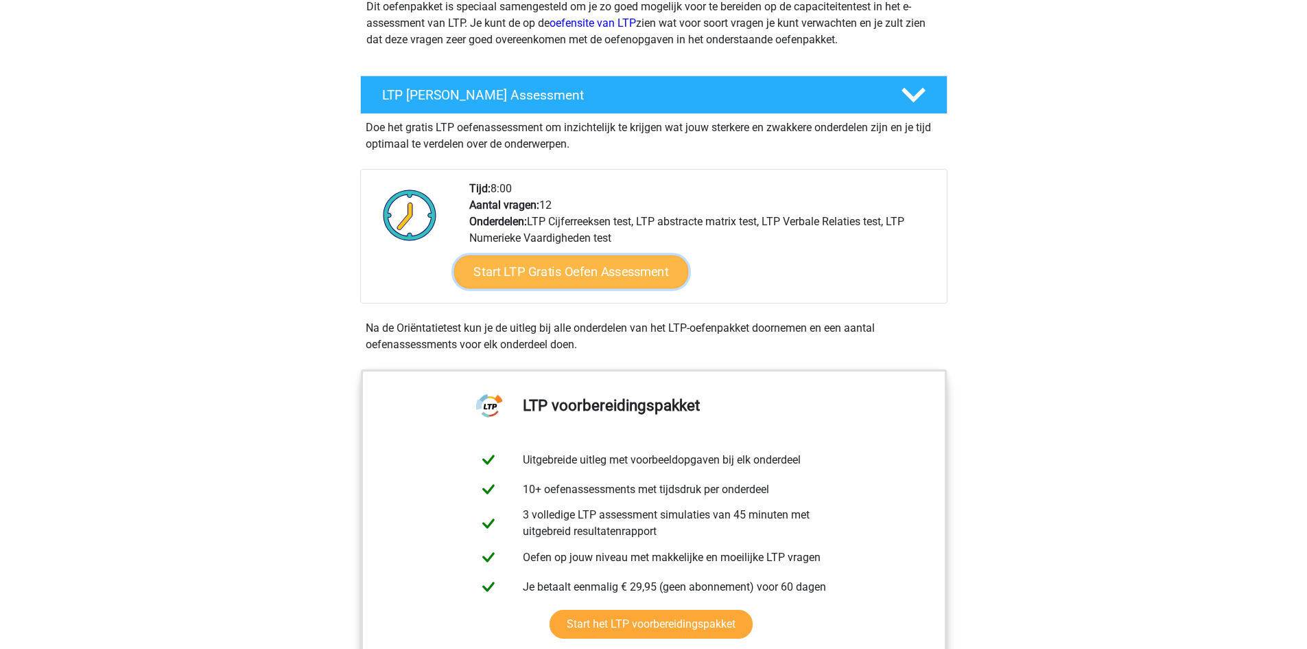
click at [504, 259] on link "Start LTP Gratis Oefen Assessment" at bounding box center [571, 271] width 235 height 33
click at [576, 283] on link "Start LTP Gratis Oefen Assessment" at bounding box center [571, 271] width 235 height 33
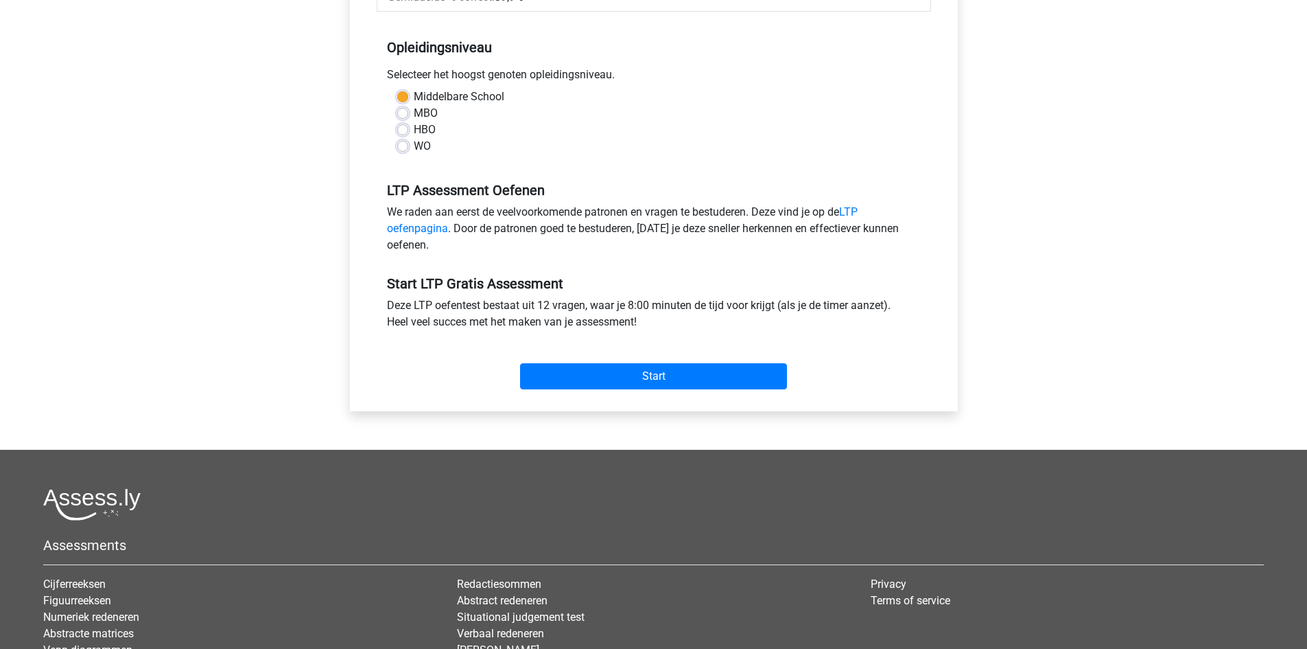
scroll to position [412, 0]
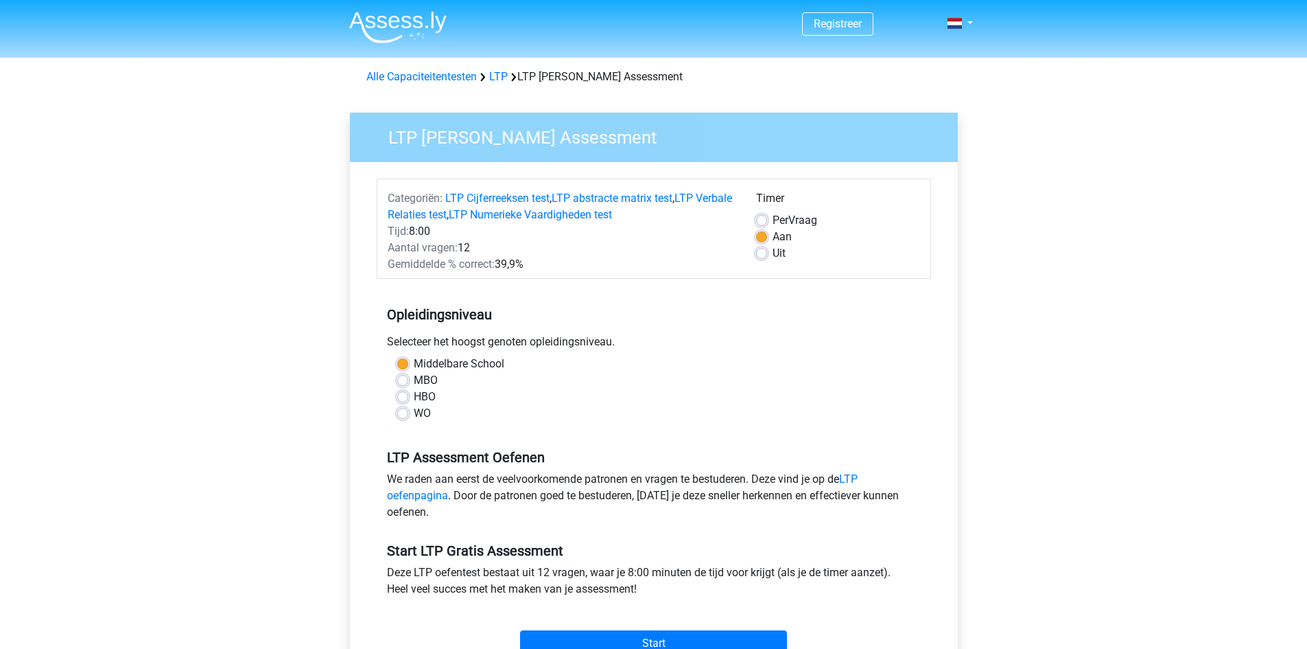
drag, startPoint x: 611, startPoint y: 443, endPoint x: 629, endPoint y: 447, distance: 17.6
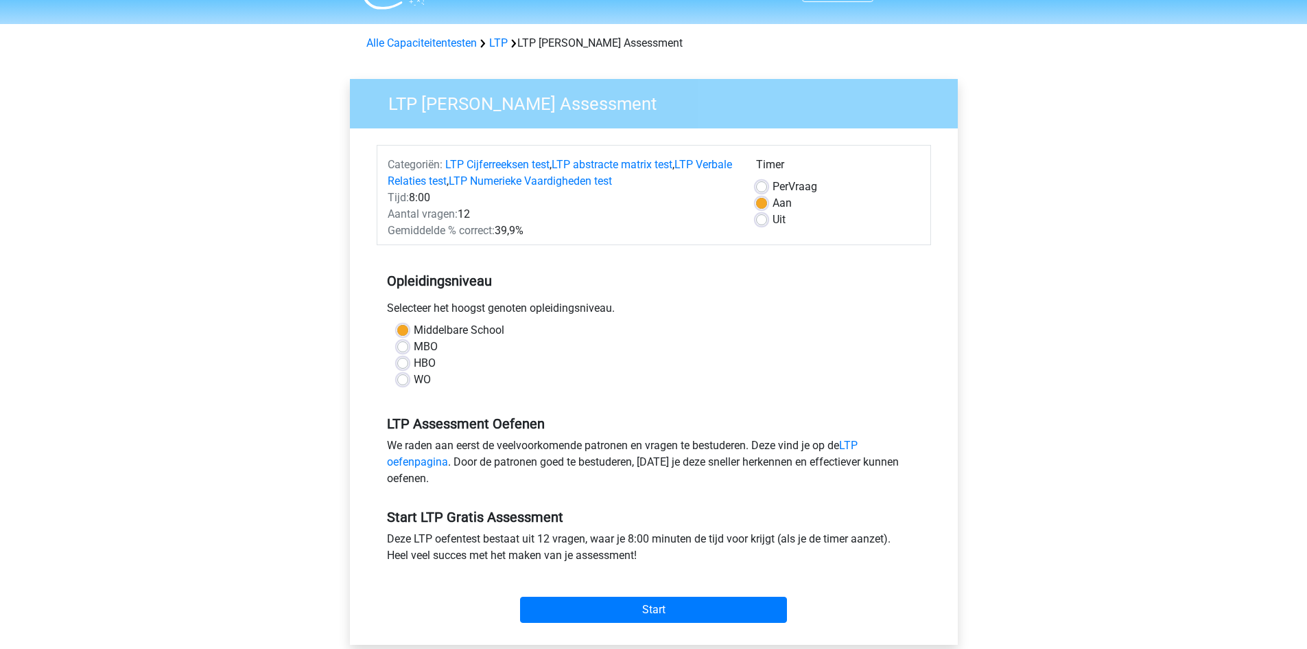
scroll to position [206, 0]
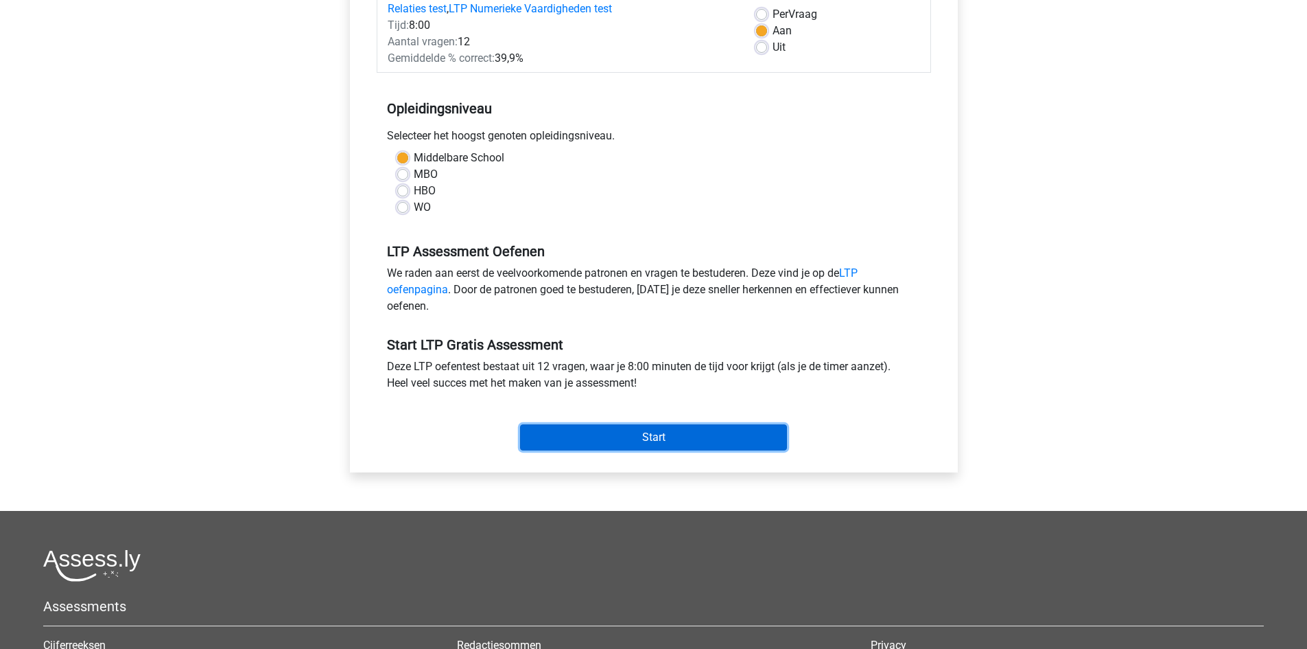
click at [609, 440] on input "Start" at bounding box center [653, 437] width 267 height 26
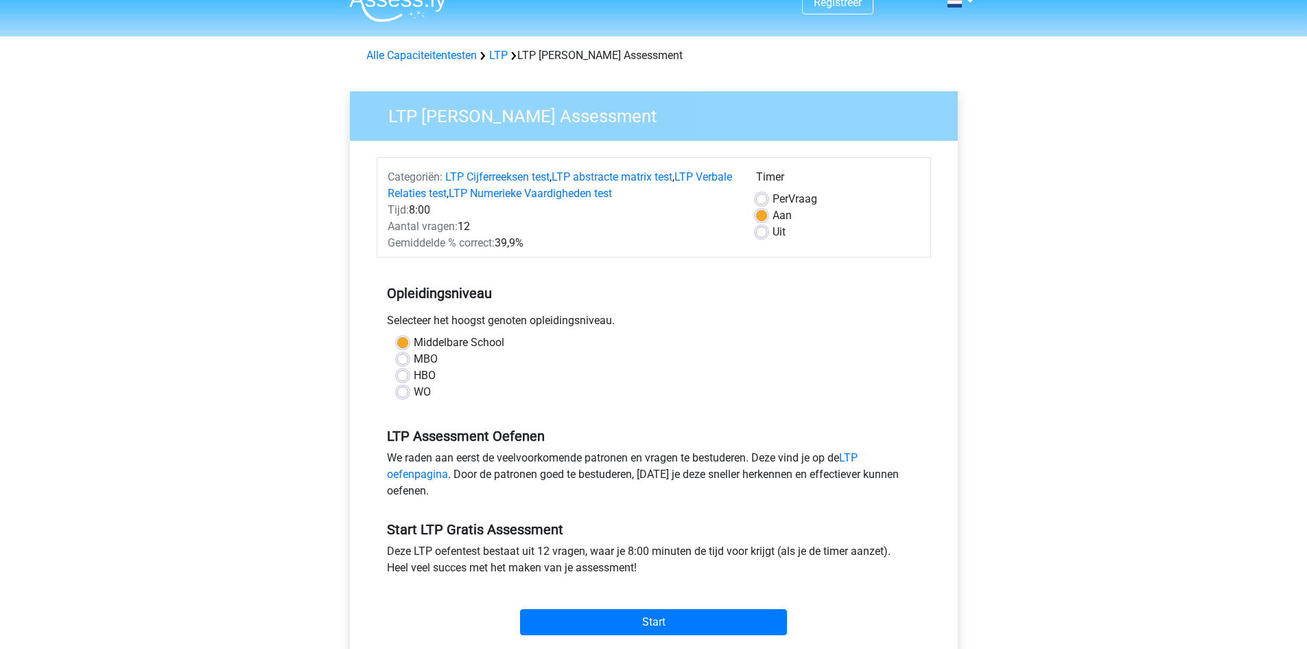
scroll to position [69, 0]
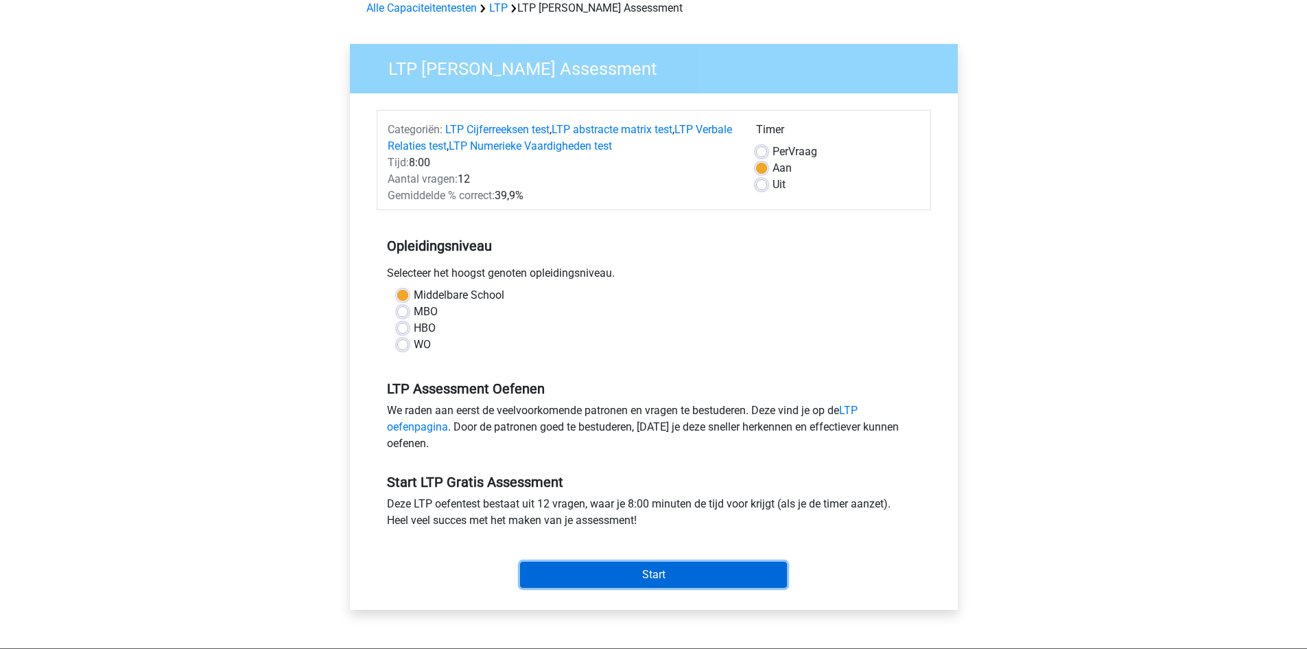
click at [622, 568] on input "Start" at bounding box center [653, 574] width 267 height 26
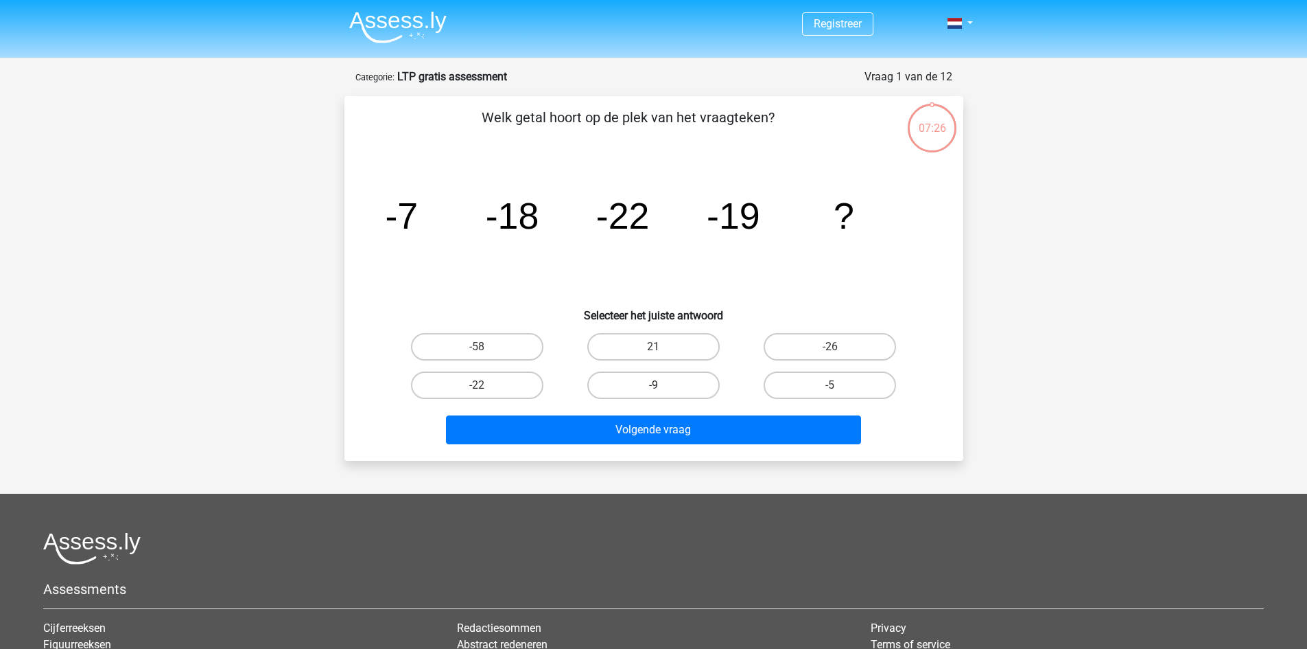
click at [611, 382] on label "-9" at bounding box center [653, 384] width 132 height 27
click at [653, 385] on input "-9" at bounding box center [657, 389] width 9 height 9
radio input "true"
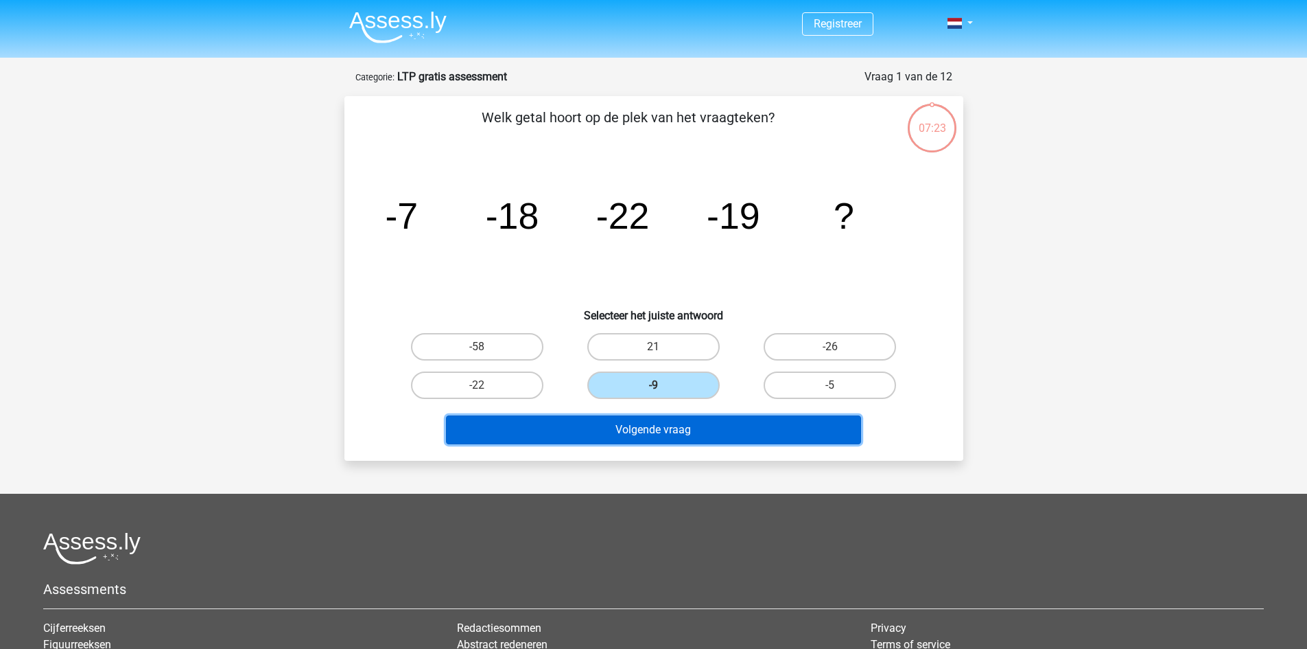
click at [655, 436] on button "Volgende vraag" at bounding box center [653, 429] width 415 height 29
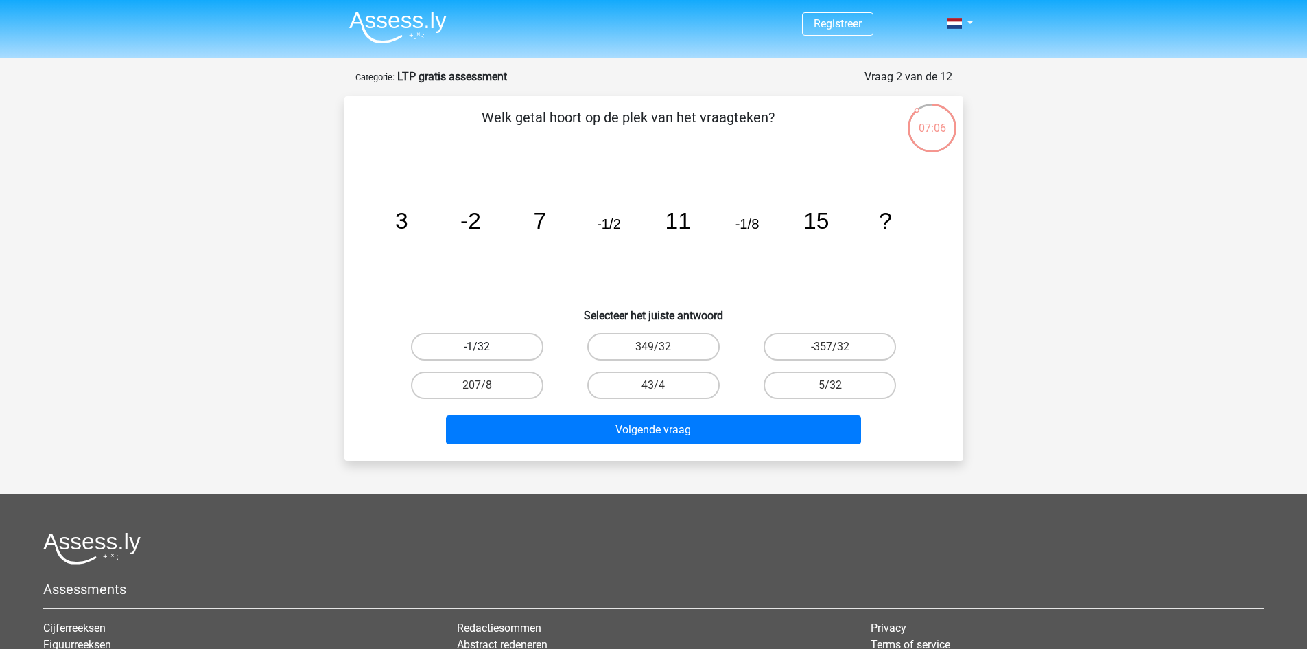
click at [491, 347] on label "-1/32" at bounding box center [477, 346] width 132 height 27
click at [486, 347] on input "-1/32" at bounding box center [481, 351] width 9 height 9
radio input "true"
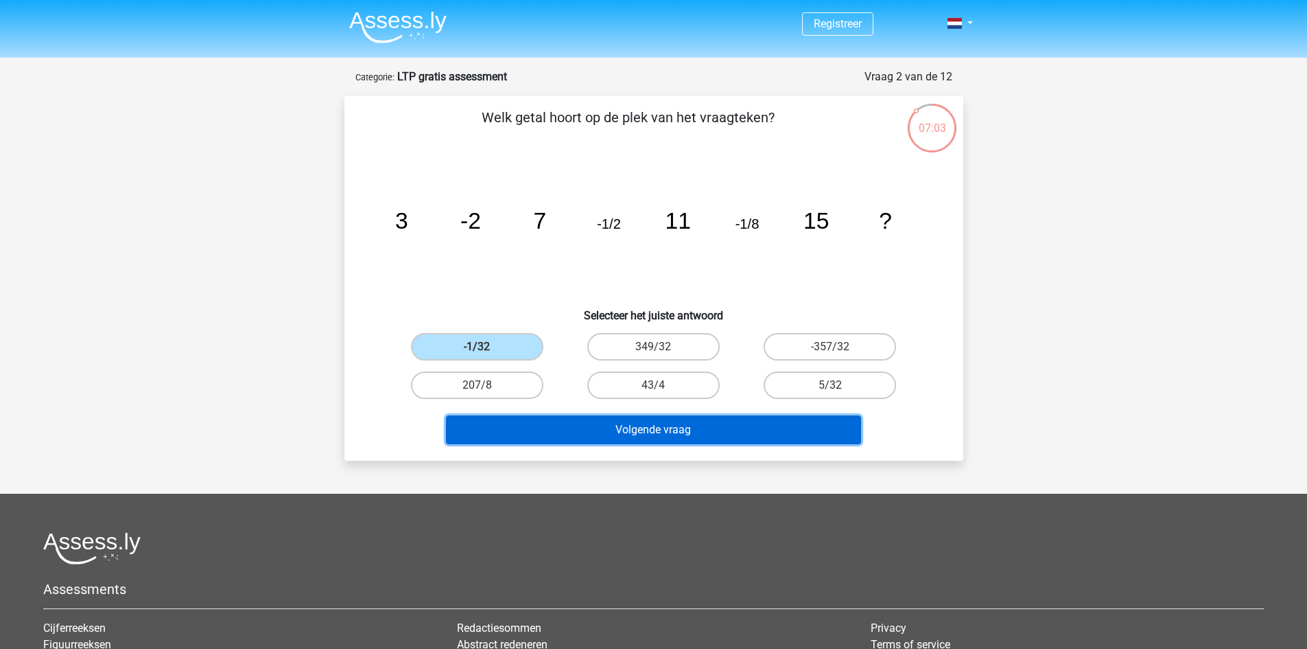
click at [672, 425] on button "Volgende vraag" at bounding box center [653, 429] width 415 height 29
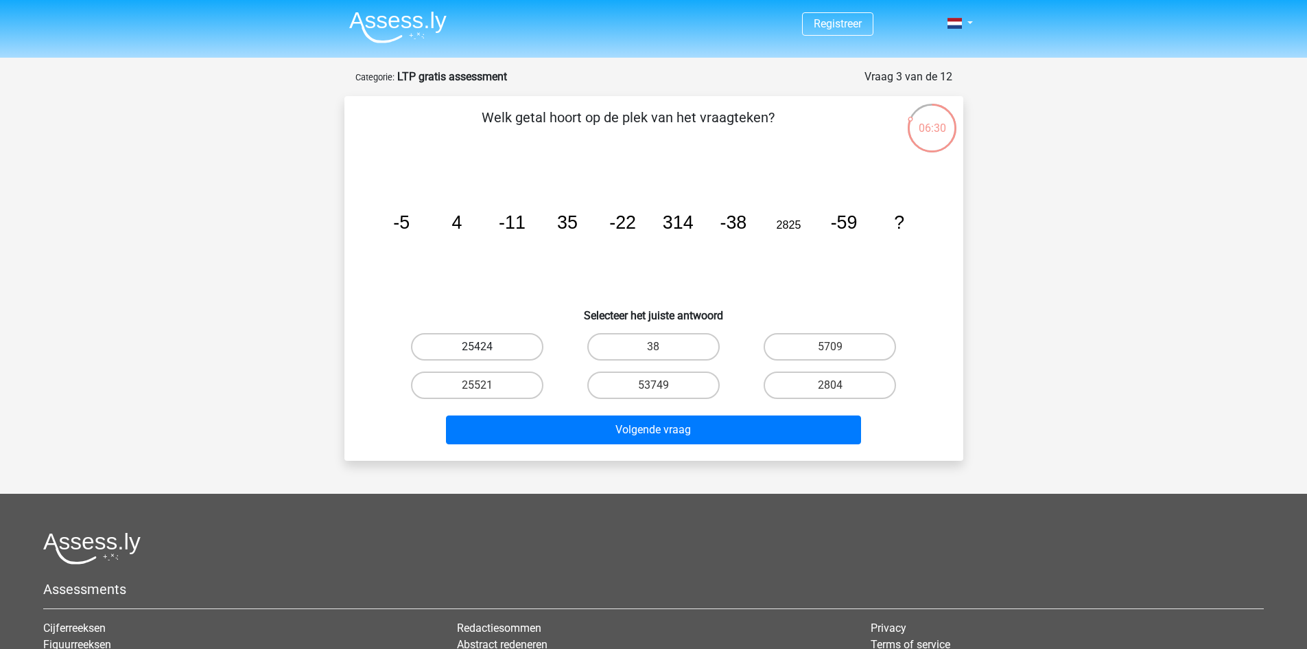
click at [511, 338] on label "25424" at bounding box center [477, 346] width 132 height 27
click at [486, 347] on input "25424" at bounding box center [481, 351] width 9 height 9
radio input "true"
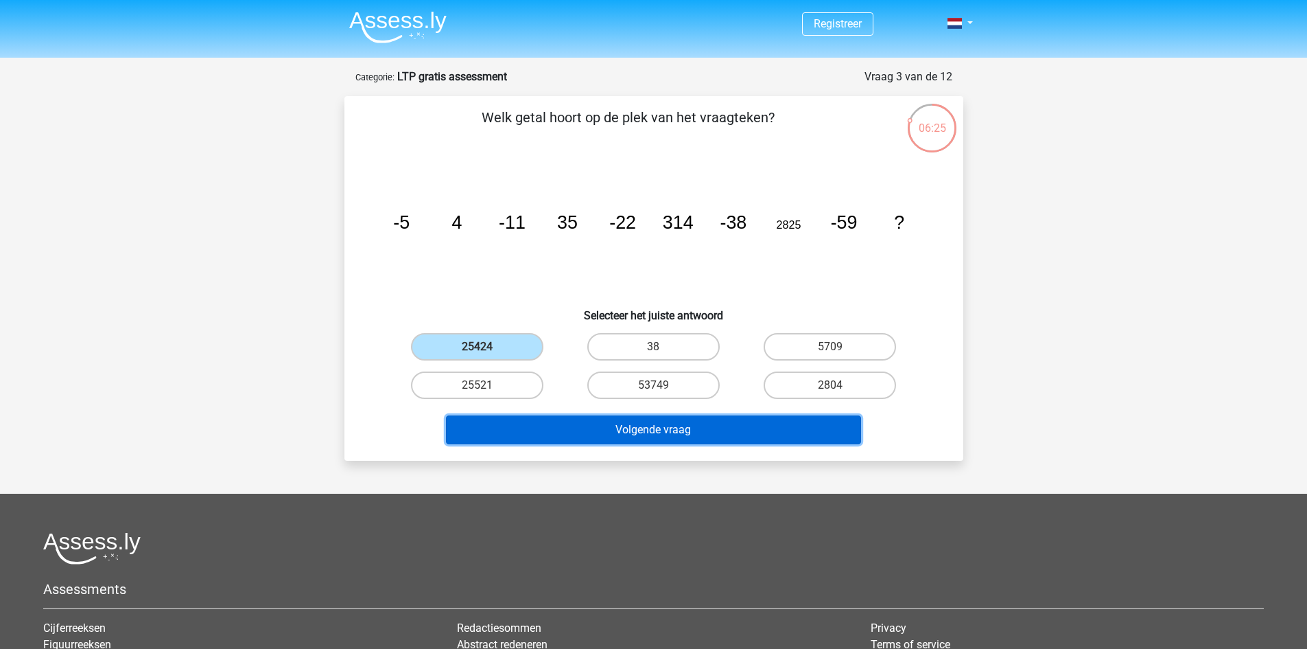
click at [587, 422] on button "Volgende vraag" at bounding box center [653, 429] width 415 height 29
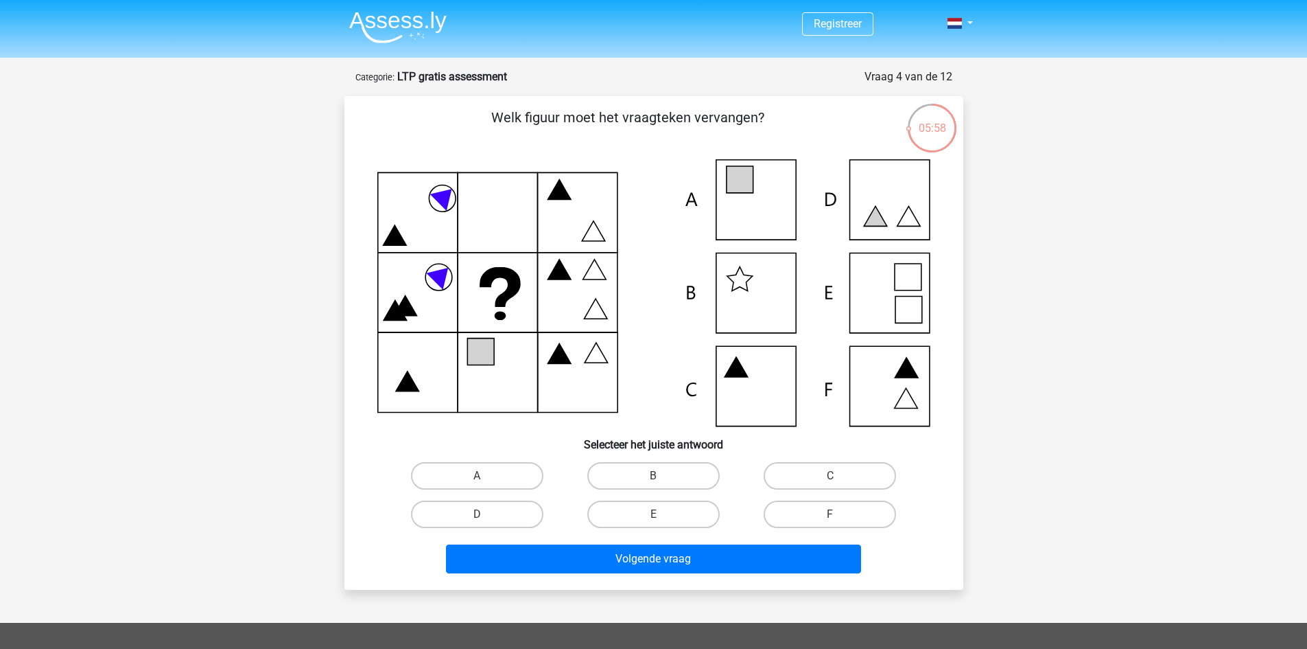
drag, startPoint x: 674, startPoint y: 511, endPoint x: 730, endPoint y: 536, distance: 61.7
click at [674, 512] on label "E" at bounding box center [653, 513] width 132 height 27
click at [662, 514] on input "E" at bounding box center [657, 518] width 9 height 9
radio input "true"
click at [670, 517] on label "E" at bounding box center [653, 513] width 132 height 27
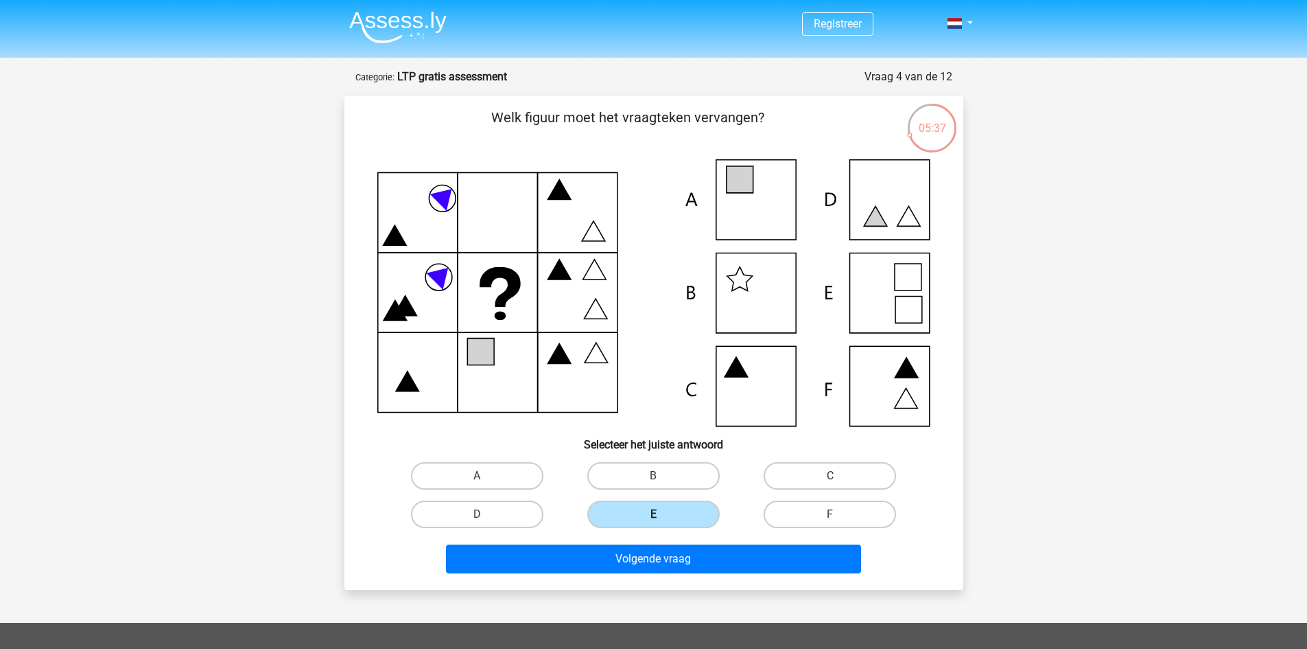
click at [662, 517] on input "E" at bounding box center [657, 518] width 9 height 9
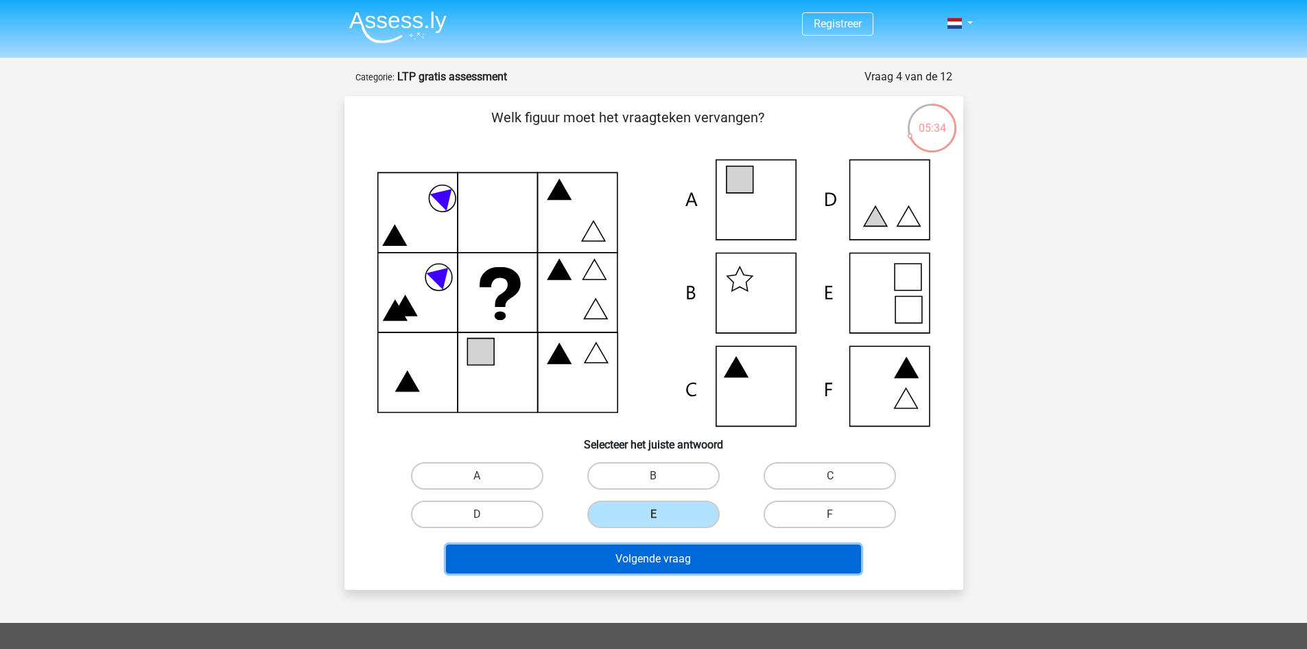
click at [669, 552] on button "Volgende vraag" at bounding box center [653, 558] width 415 height 29
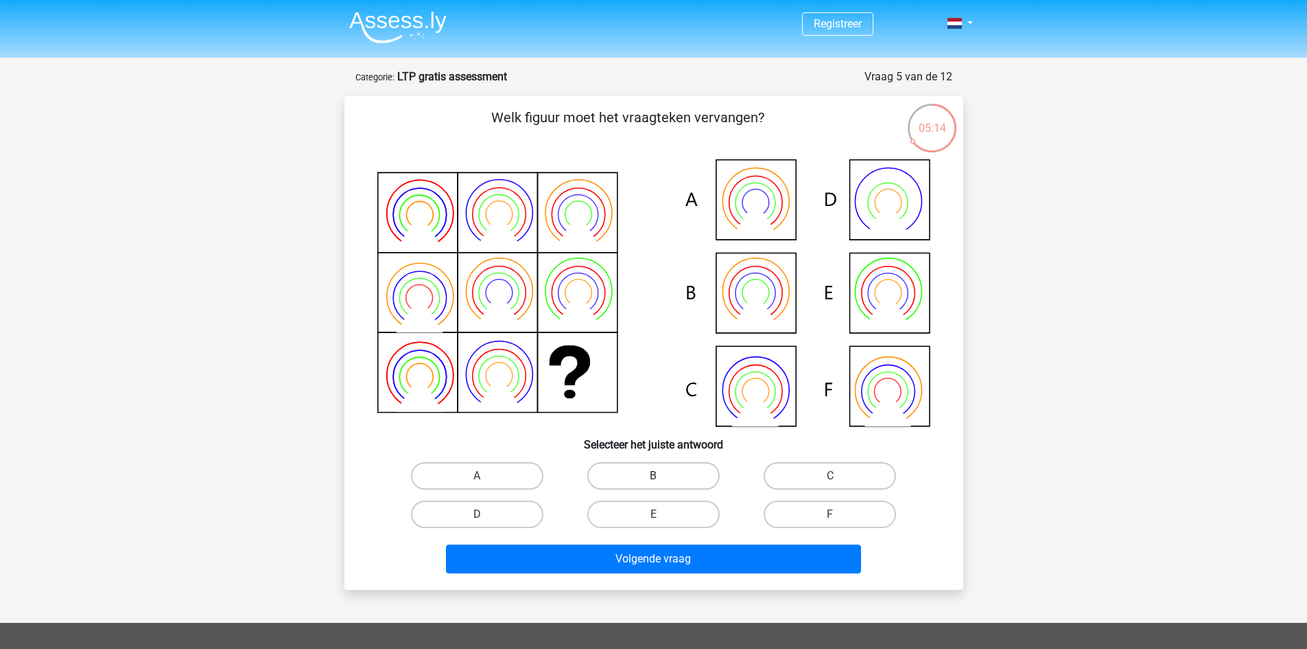
click at [672, 468] on label "B" at bounding box center [653, 475] width 132 height 27
click at [662, 476] on input "B" at bounding box center [657, 480] width 9 height 9
radio input "true"
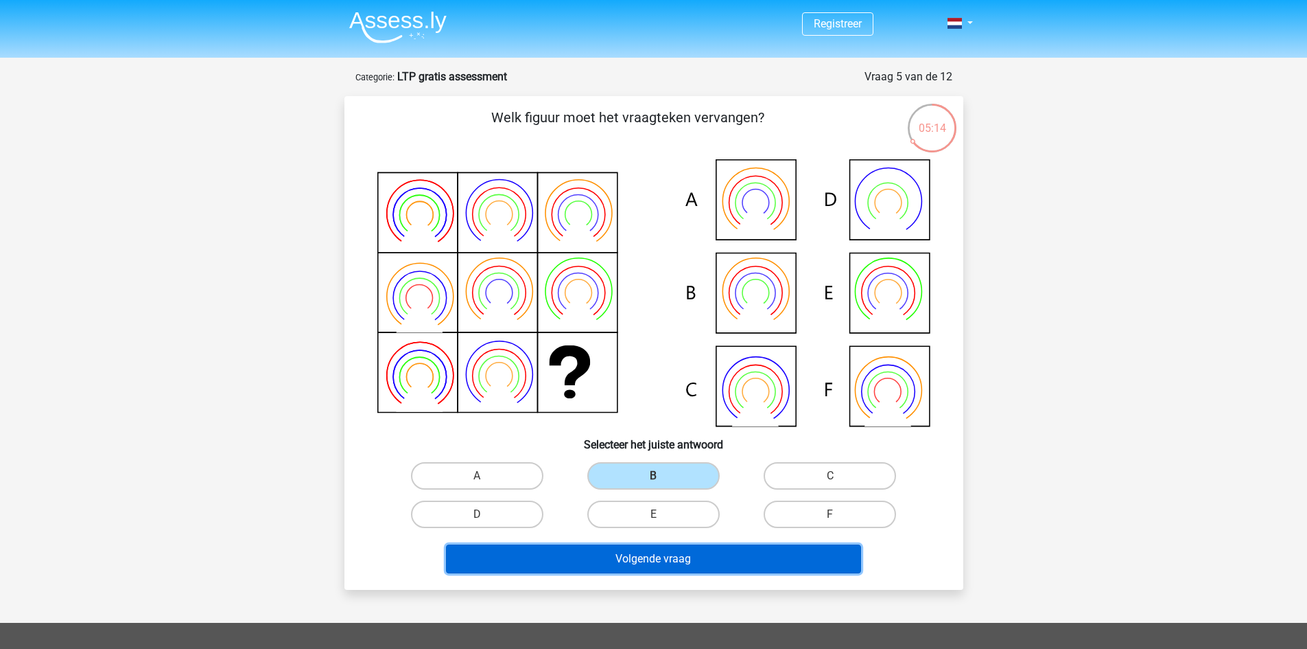
click at [666, 545] on button "Volgende vraag" at bounding box center [653, 558] width 415 height 29
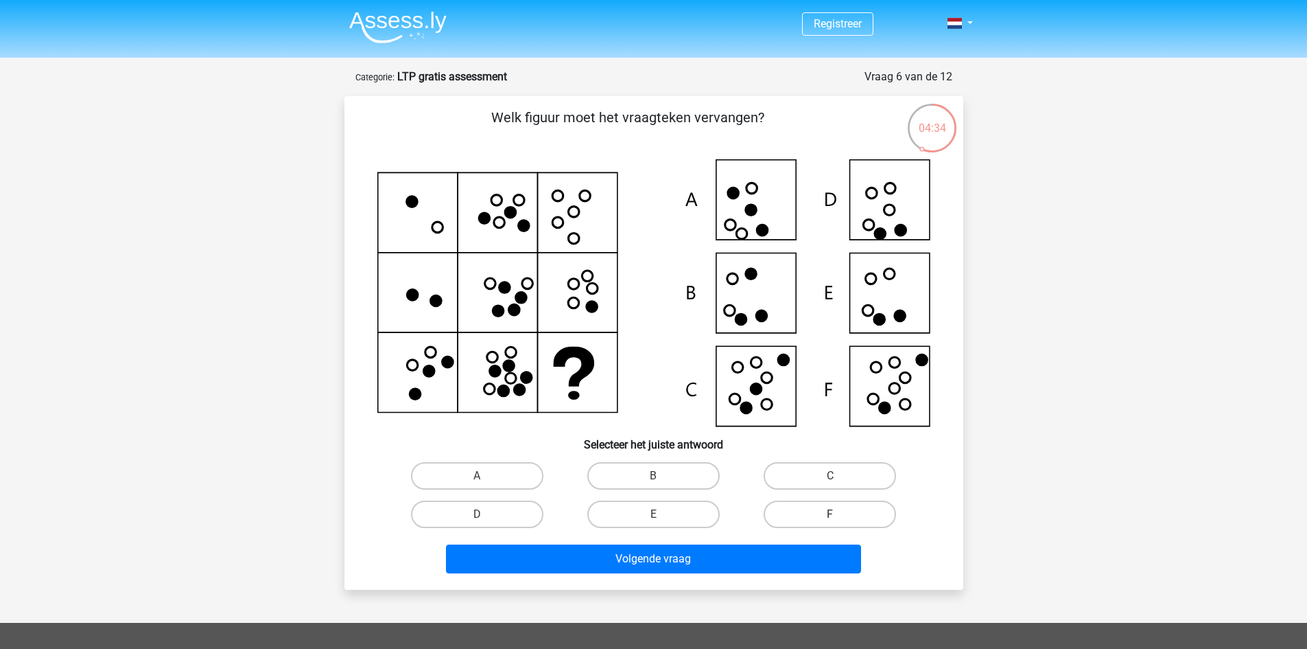
click at [824, 513] on label "F" at bounding box center [830, 513] width 132 height 27
click at [830, 514] on input "F" at bounding box center [834, 518] width 9 height 9
radio input "true"
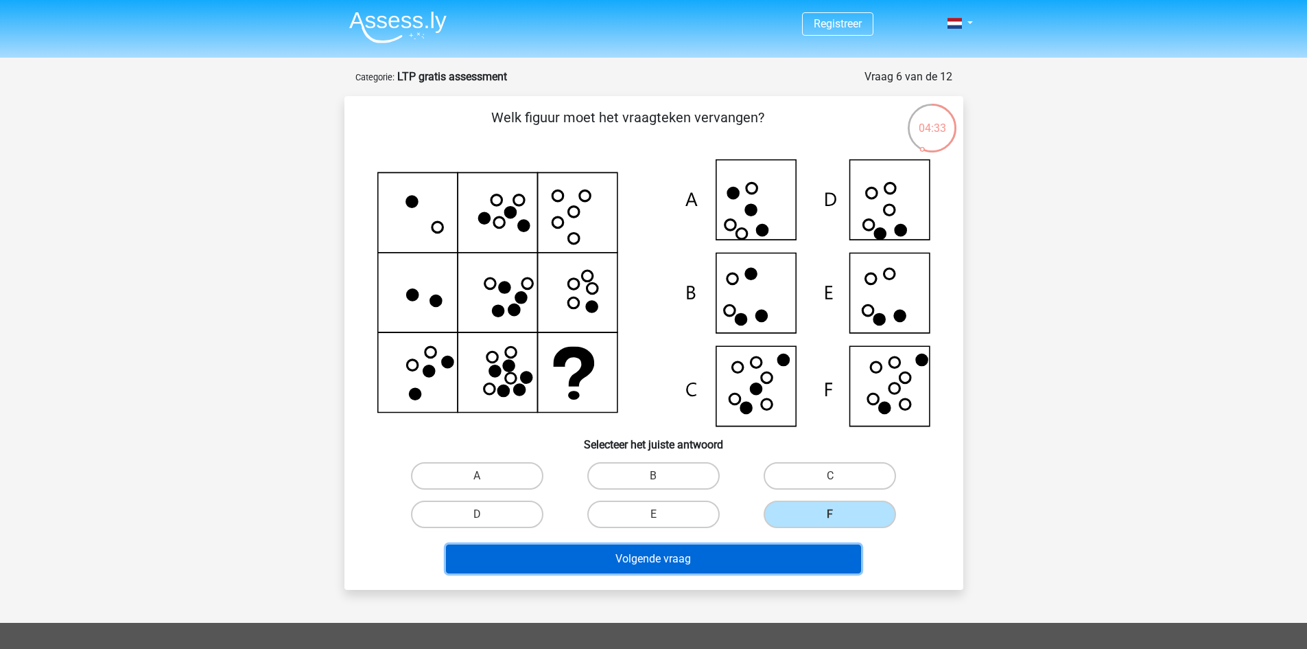
click at [797, 550] on button "Volgende vraag" at bounding box center [653, 558] width 415 height 29
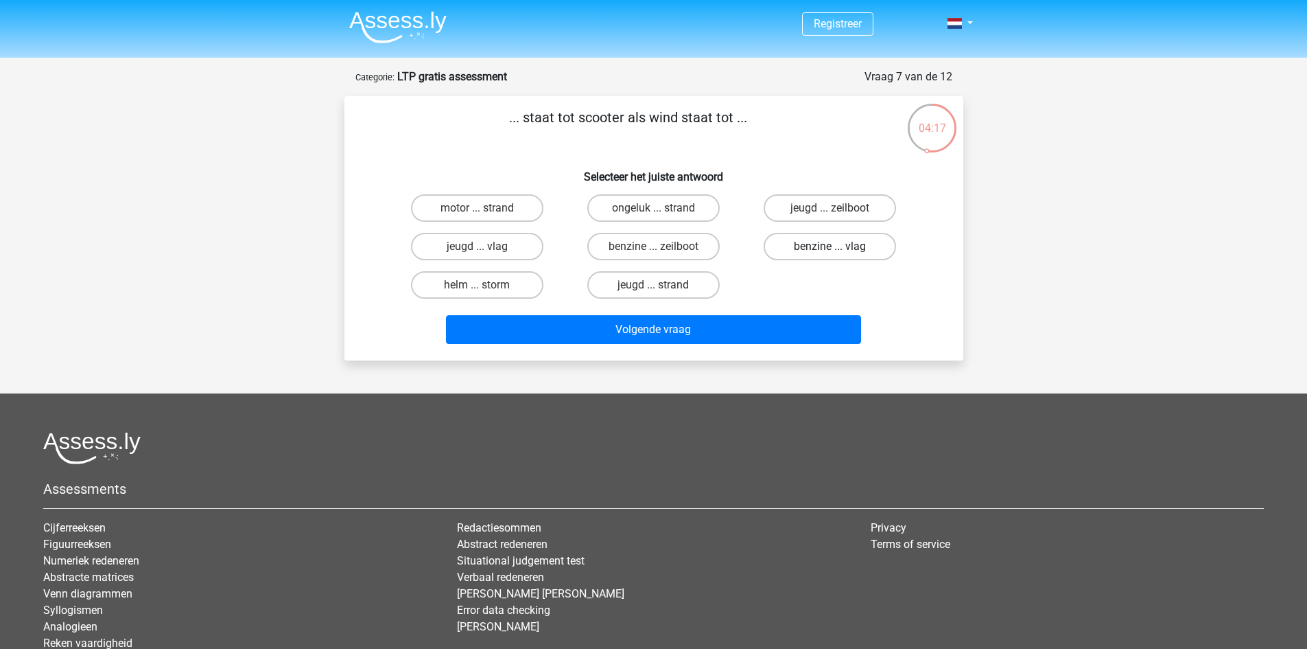
click at [802, 246] on label "benzine ... vlag" at bounding box center [830, 246] width 132 height 27
click at [830, 246] on input "benzine ... vlag" at bounding box center [834, 250] width 9 height 9
radio input "true"
drag, startPoint x: 641, startPoint y: 229, endPoint x: 646, endPoint y: 238, distance: 11.1
click at [642, 235] on div "benzine ... zeilboot" at bounding box center [654, 246] width 176 height 38
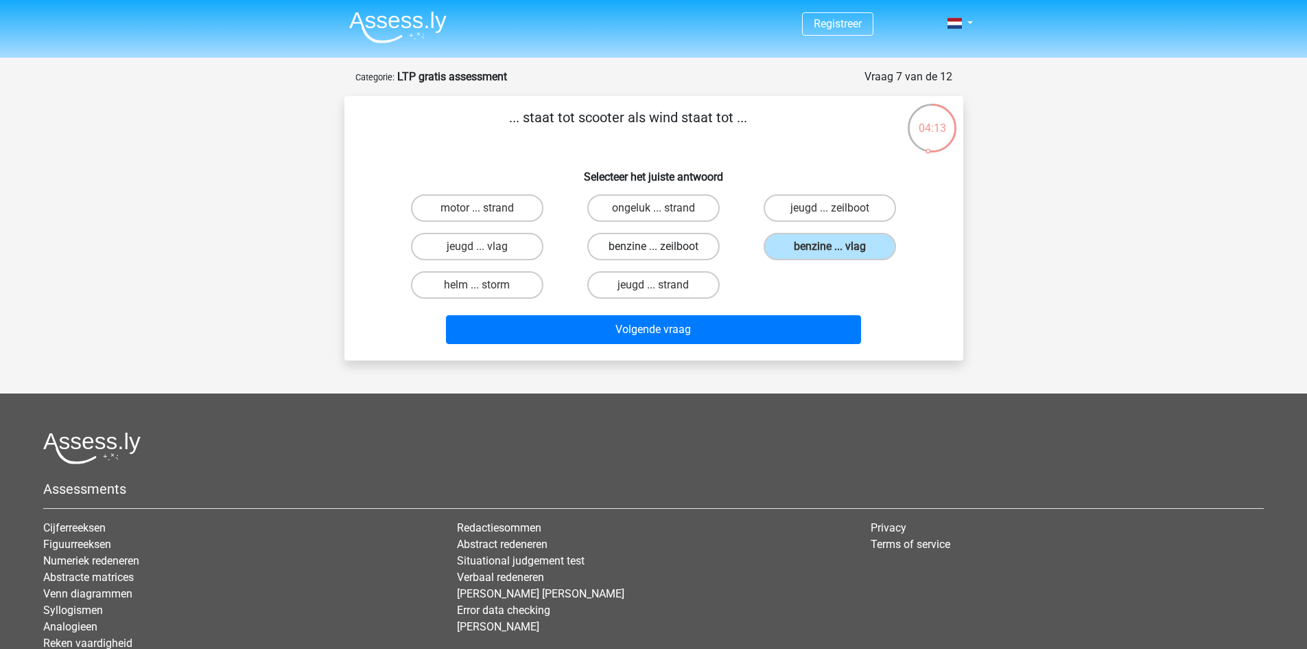
click at [647, 240] on label "benzine ... zeilboot" at bounding box center [653, 246] width 132 height 27
click at [653, 246] on input "benzine ... zeilboot" at bounding box center [657, 250] width 9 height 9
radio input "true"
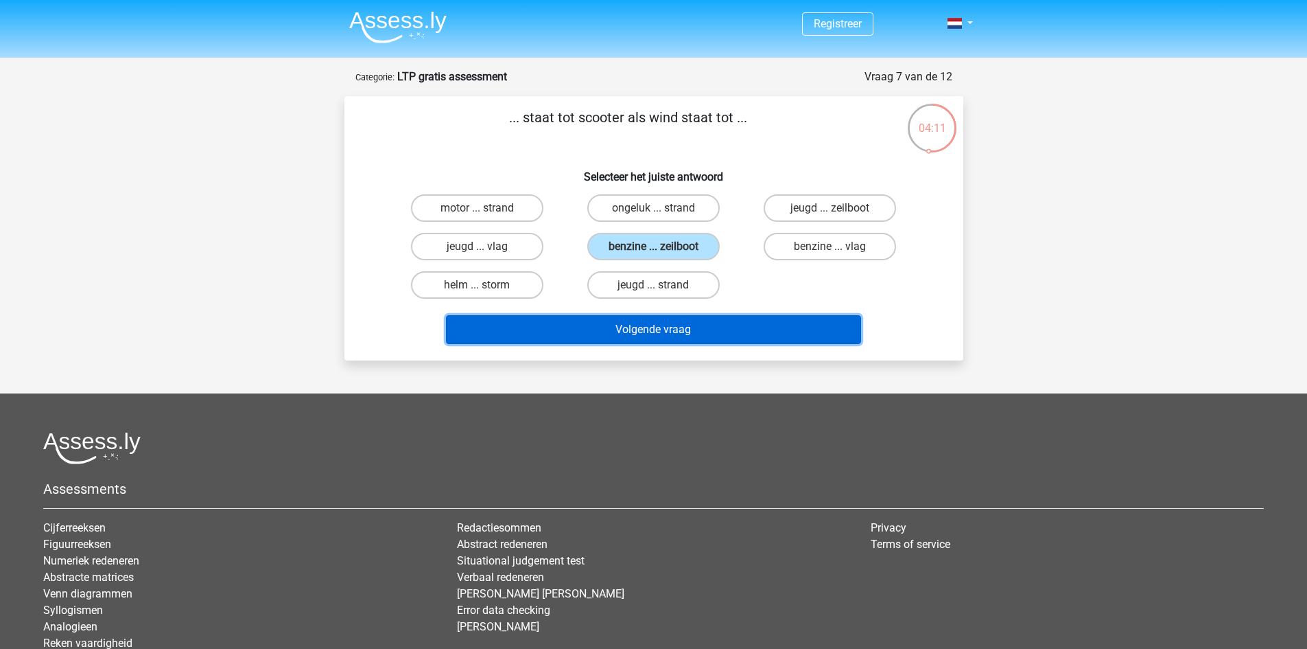
click at [668, 323] on button "Volgende vraag" at bounding box center [653, 329] width 415 height 29
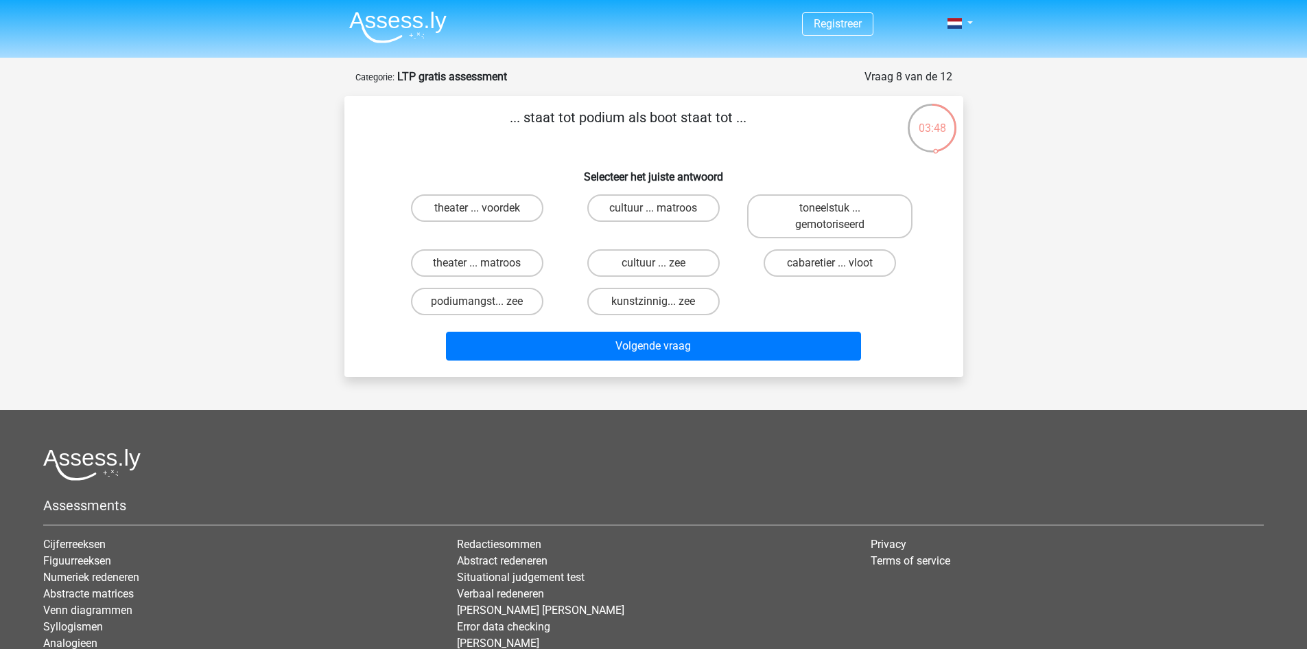
click at [478, 211] on input "theater ... voordek" at bounding box center [481, 212] width 9 height 9
radio input "true"
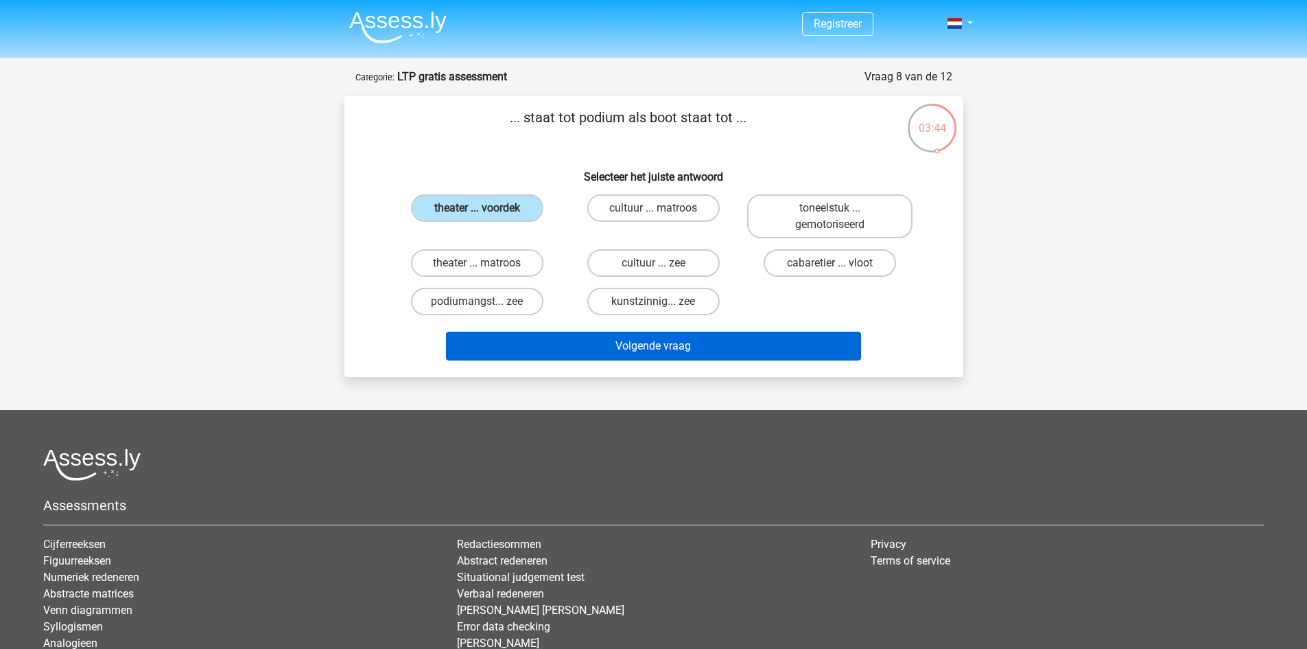
click at [686, 331] on div "Volgende vraag" at bounding box center [653, 342] width 575 height 45
click at [694, 348] on button "Volgende vraag" at bounding box center [653, 345] width 415 height 29
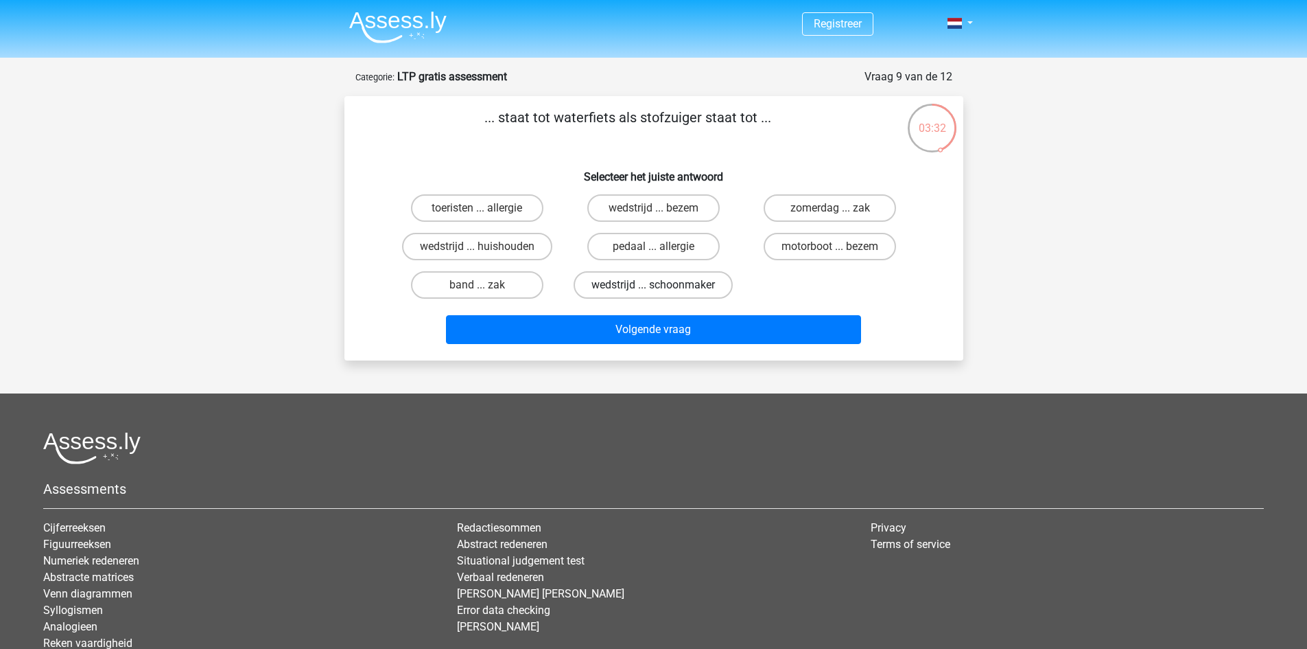
click at [666, 286] on label "wedstrijd ... schoonmaker" at bounding box center [653, 284] width 159 height 27
click at [662, 286] on input "wedstrijd ... schoonmaker" at bounding box center [657, 289] width 9 height 9
radio input "true"
click at [819, 244] on label "motorboot ... bezem" at bounding box center [830, 246] width 132 height 27
click at [830, 246] on input "motorboot ... bezem" at bounding box center [834, 250] width 9 height 9
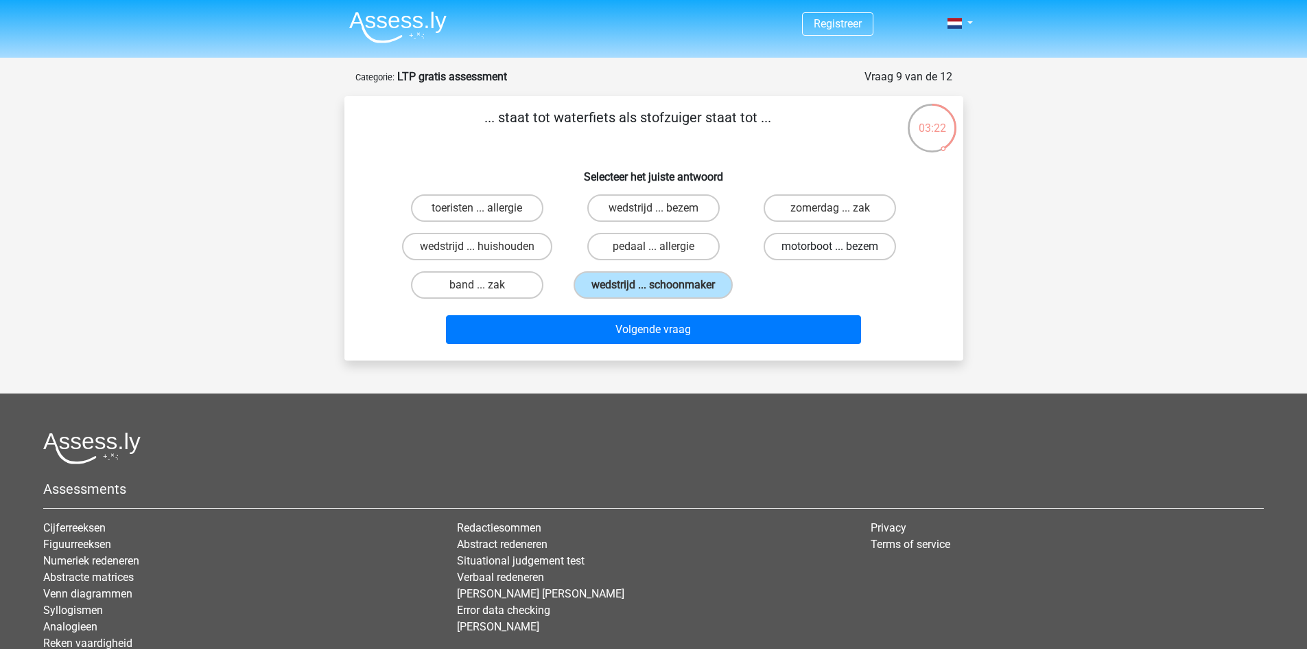
radio input "true"
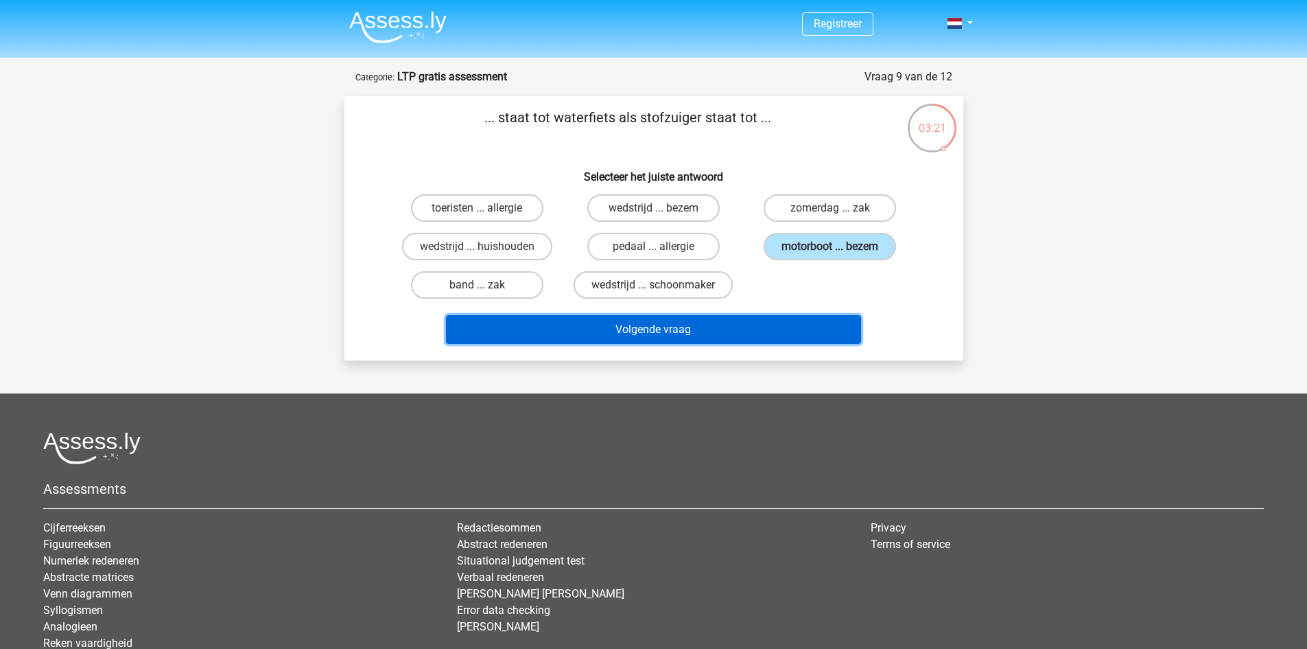
click at [757, 327] on button "Volgende vraag" at bounding box center [653, 329] width 415 height 29
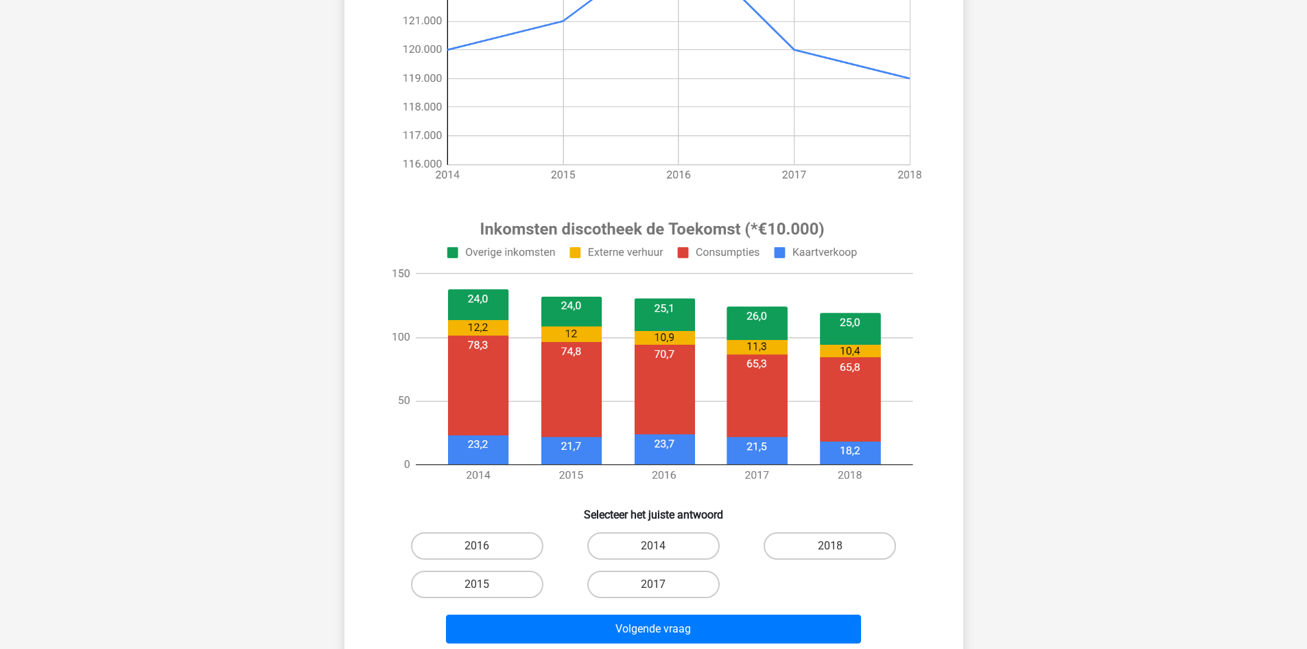
scroll to position [412, 0]
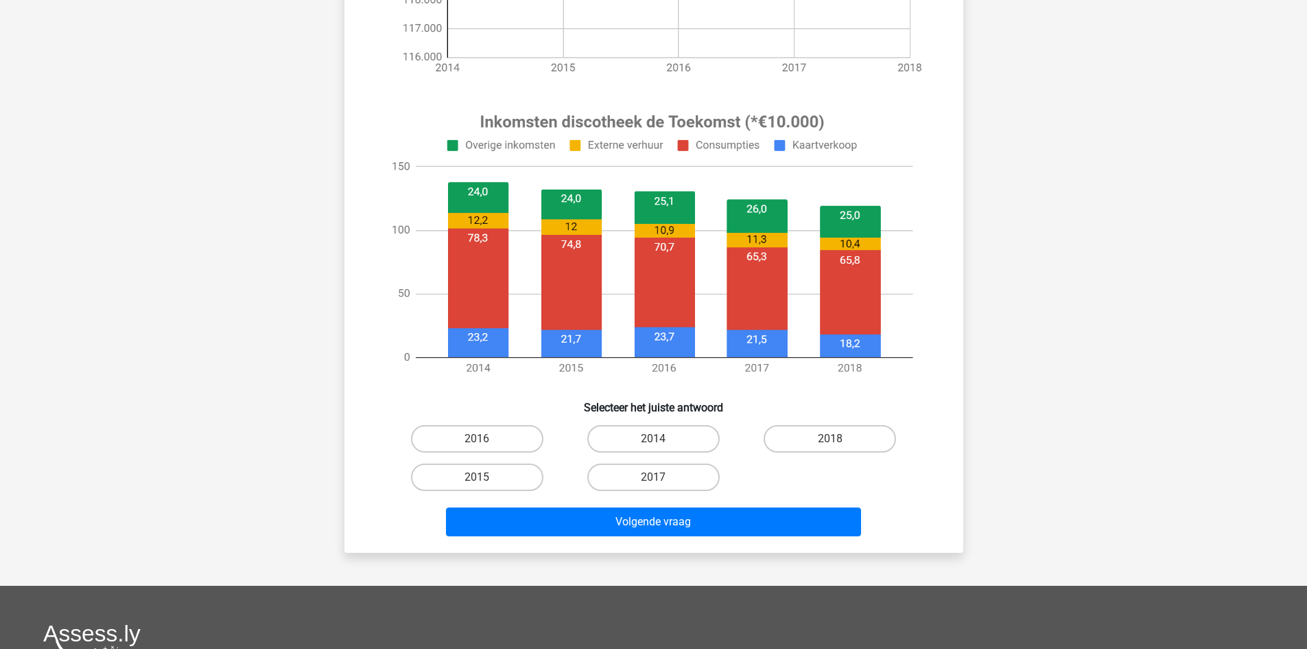
drag, startPoint x: 511, startPoint y: 439, endPoint x: 541, endPoint y: 452, distance: 32.9
click at [521, 441] on label "2016" at bounding box center [477, 438] width 132 height 27
click at [486, 441] on input "2016" at bounding box center [481, 443] width 9 height 9
radio input "true"
click at [649, 536] on div "Volgende vraag" at bounding box center [654, 524] width 530 height 34
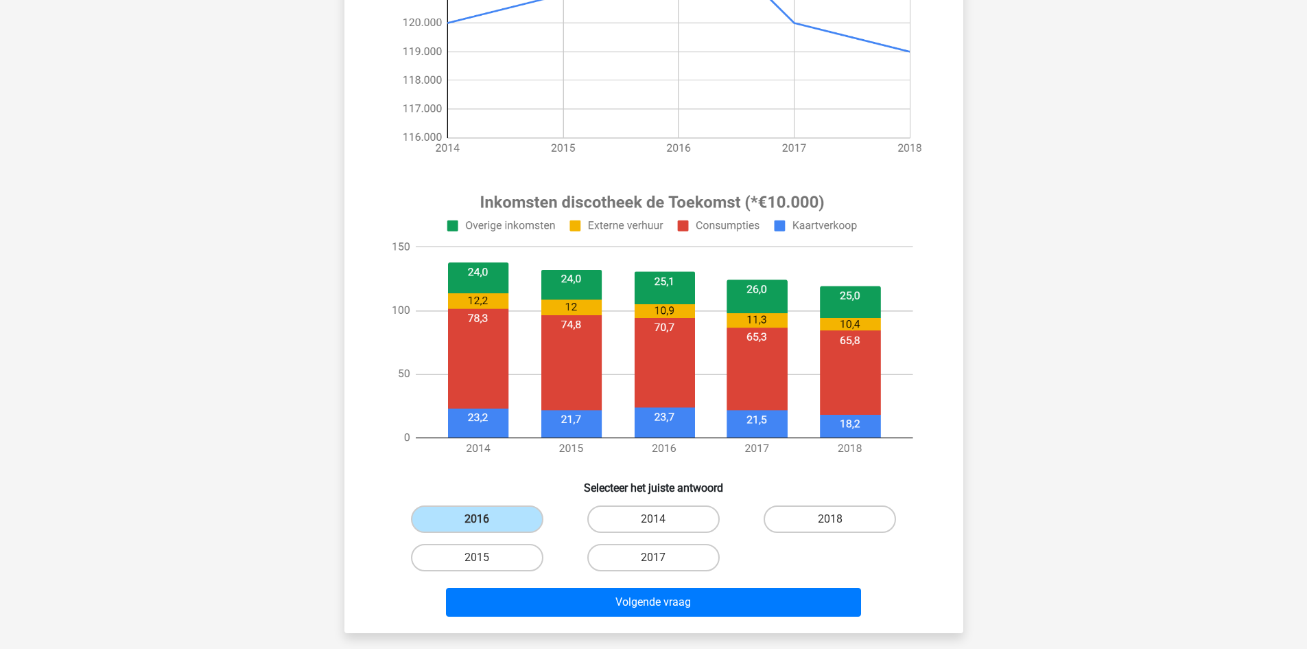
scroll to position [480, 0]
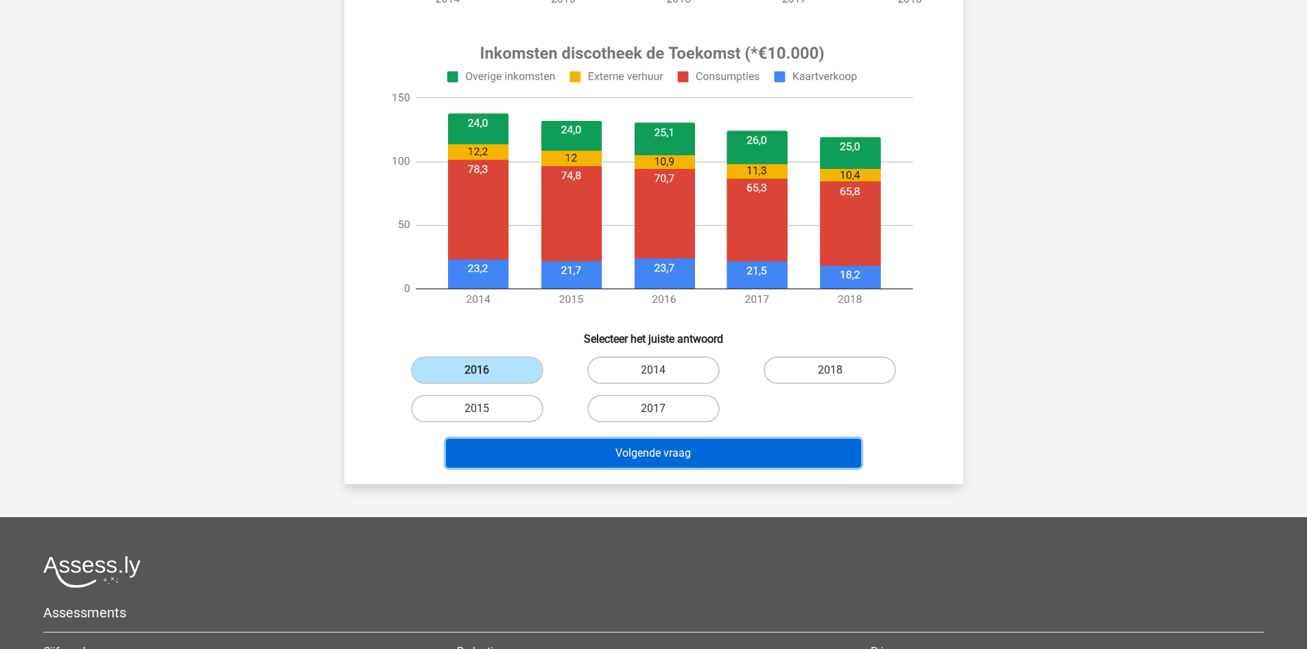
click at [617, 456] on button "Volgende vraag" at bounding box center [653, 453] width 415 height 29
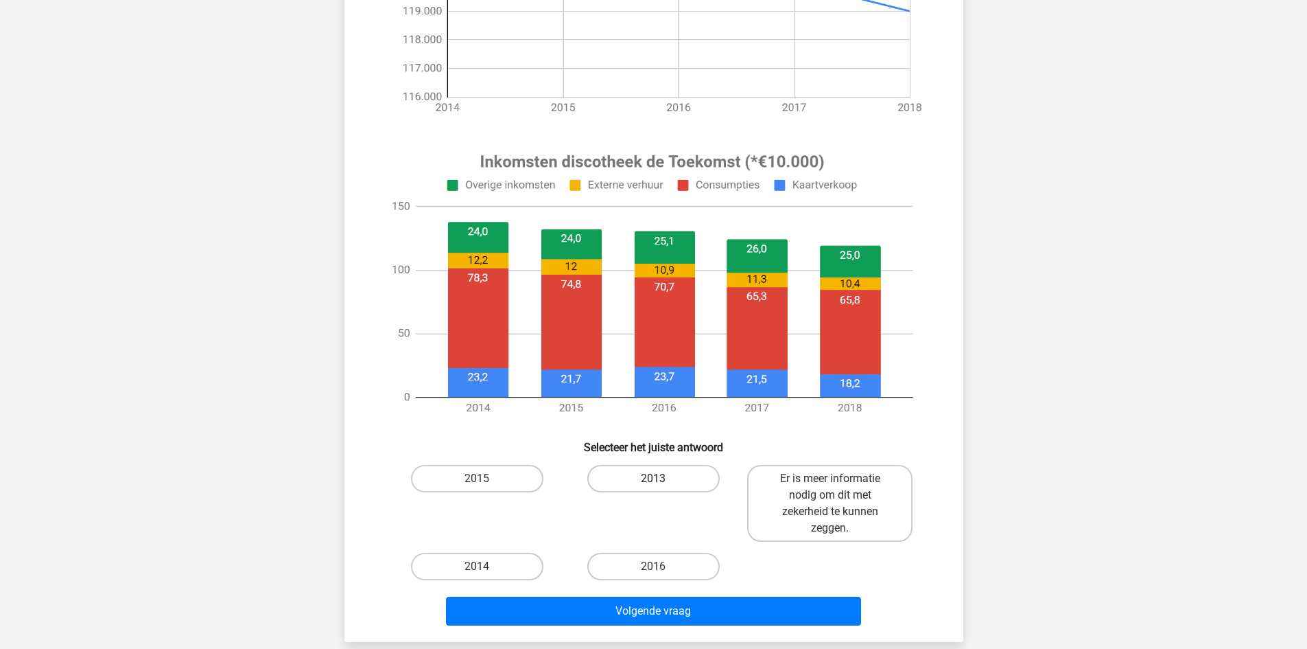
scroll to position [412, 0]
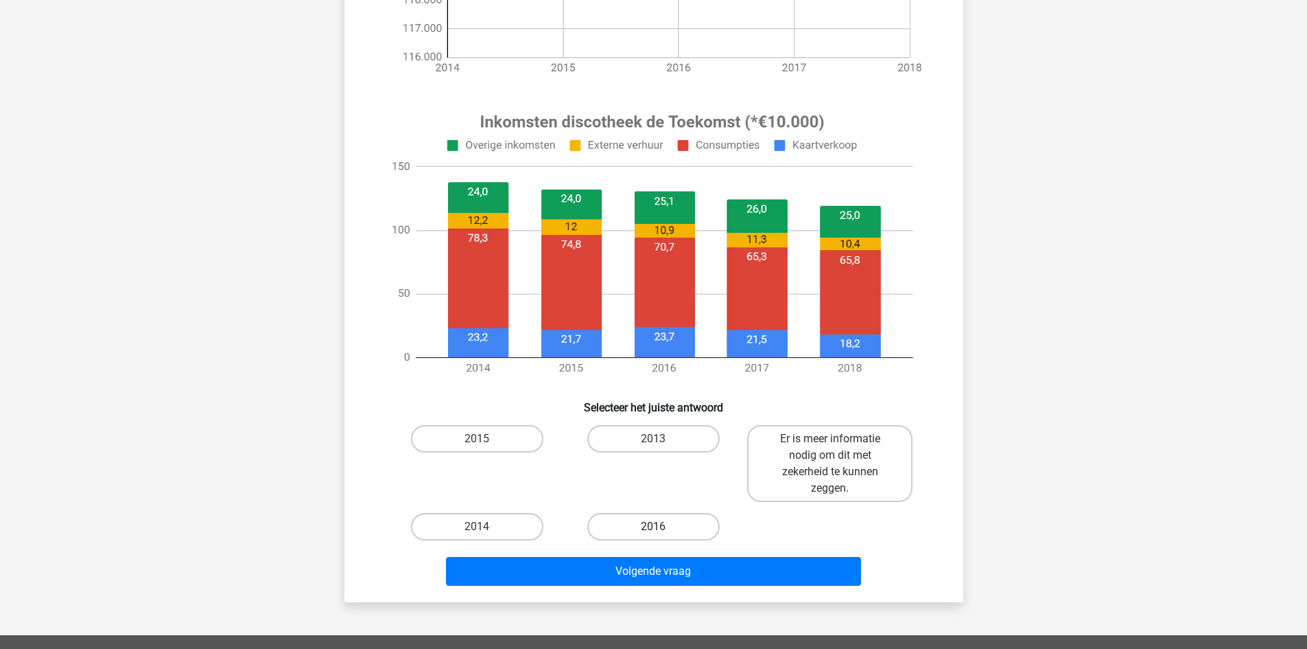
click at [640, 534] on label "2016" at bounding box center [653, 526] width 132 height 27
click at [653, 534] on input "2016" at bounding box center [657, 530] width 9 height 9
radio input "true"
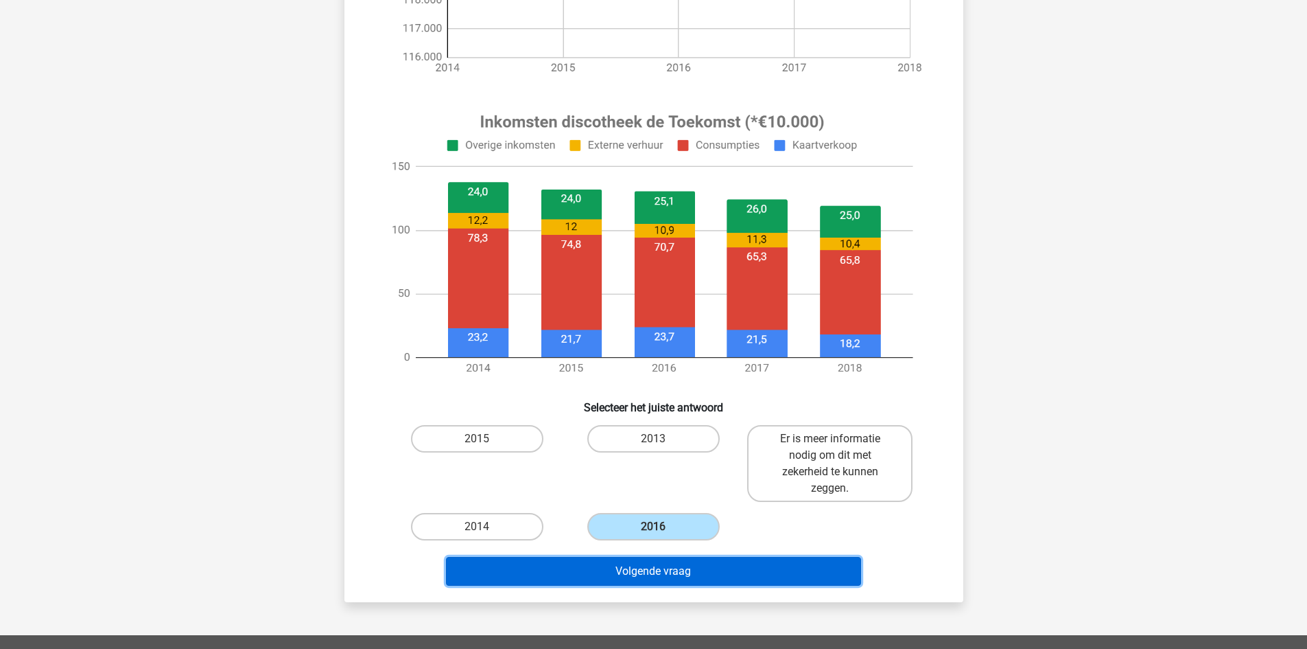
click at [659, 566] on button "Volgende vraag" at bounding box center [653, 571] width 415 height 29
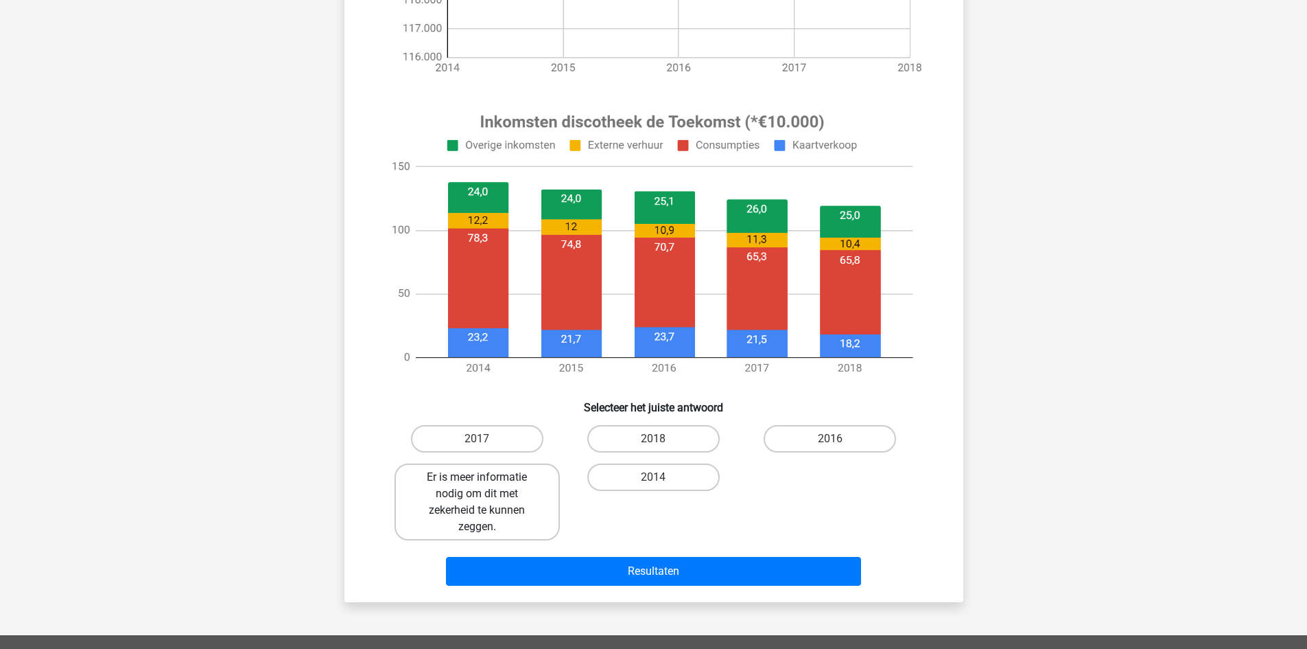
click at [524, 486] on label "Er is meer informatie nodig om dit met zekerheid te kunnen zeggen." at bounding box center [477, 501] width 165 height 77
click at [486, 486] on input "Er is meer informatie nodig om dit met zekerheid te kunnen zeggen." at bounding box center [481, 481] width 9 height 9
radio input "true"
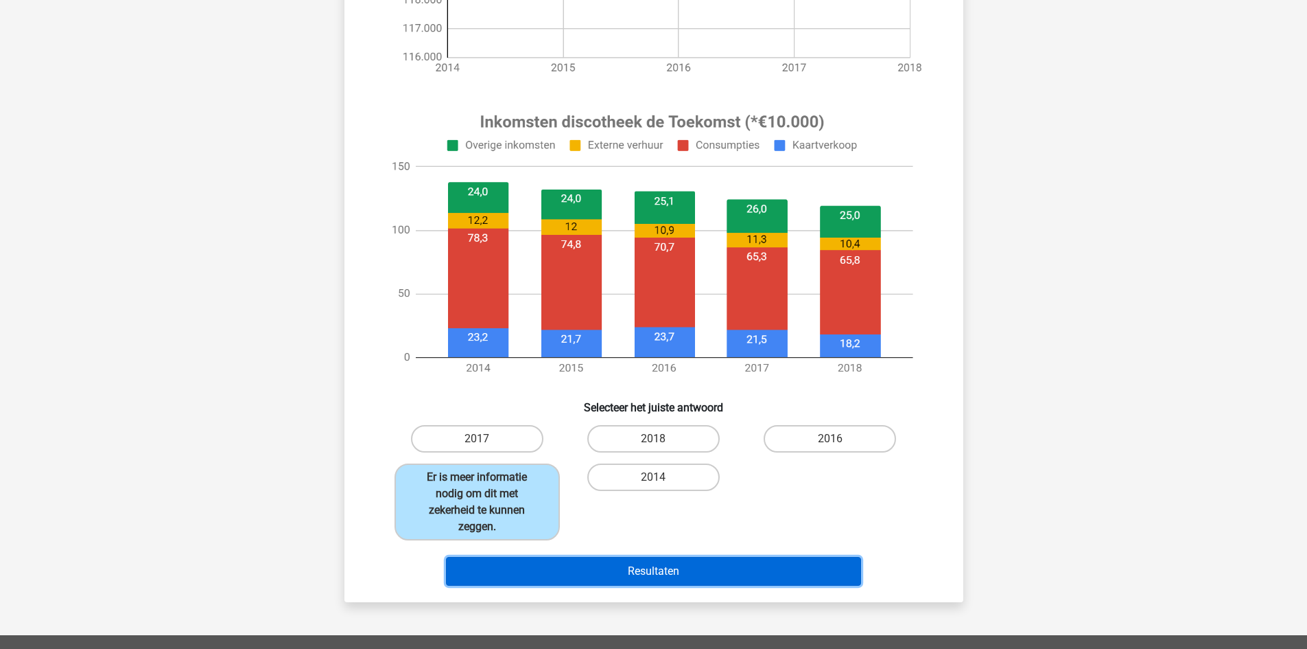
click at [586, 569] on button "Resultaten" at bounding box center [653, 571] width 415 height 29
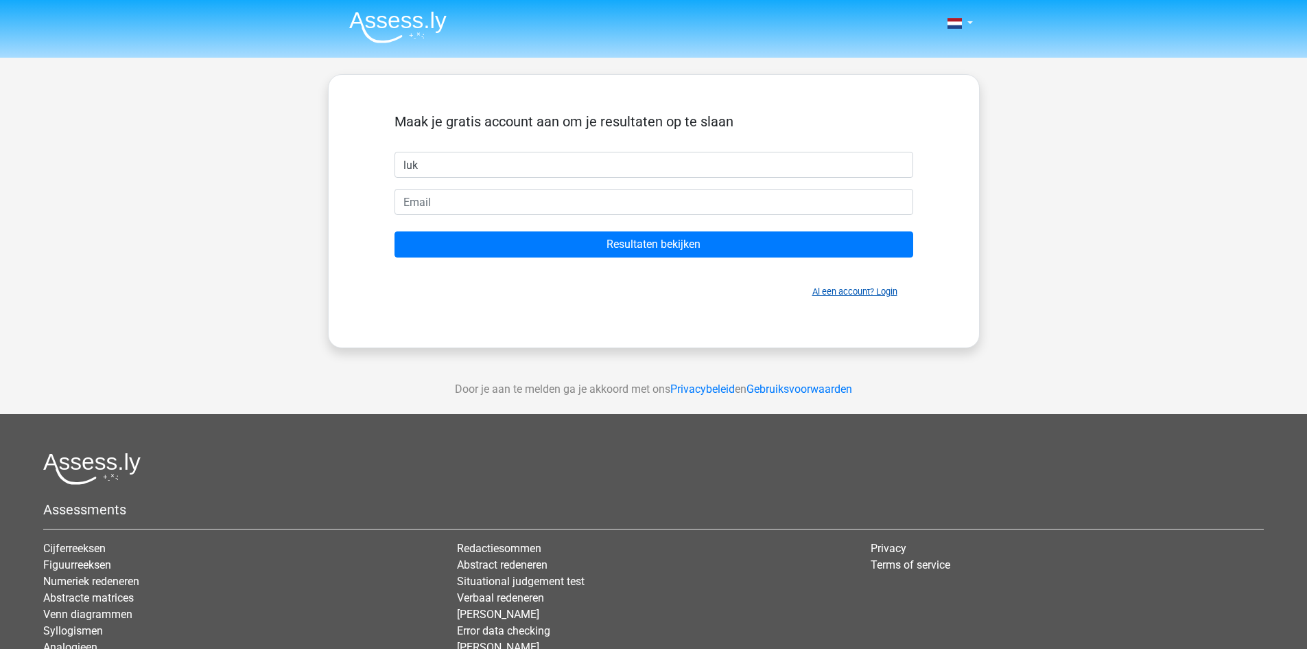
type input "luk"
click at [850, 287] on link "Al een account? Login" at bounding box center [855, 291] width 85 height 10
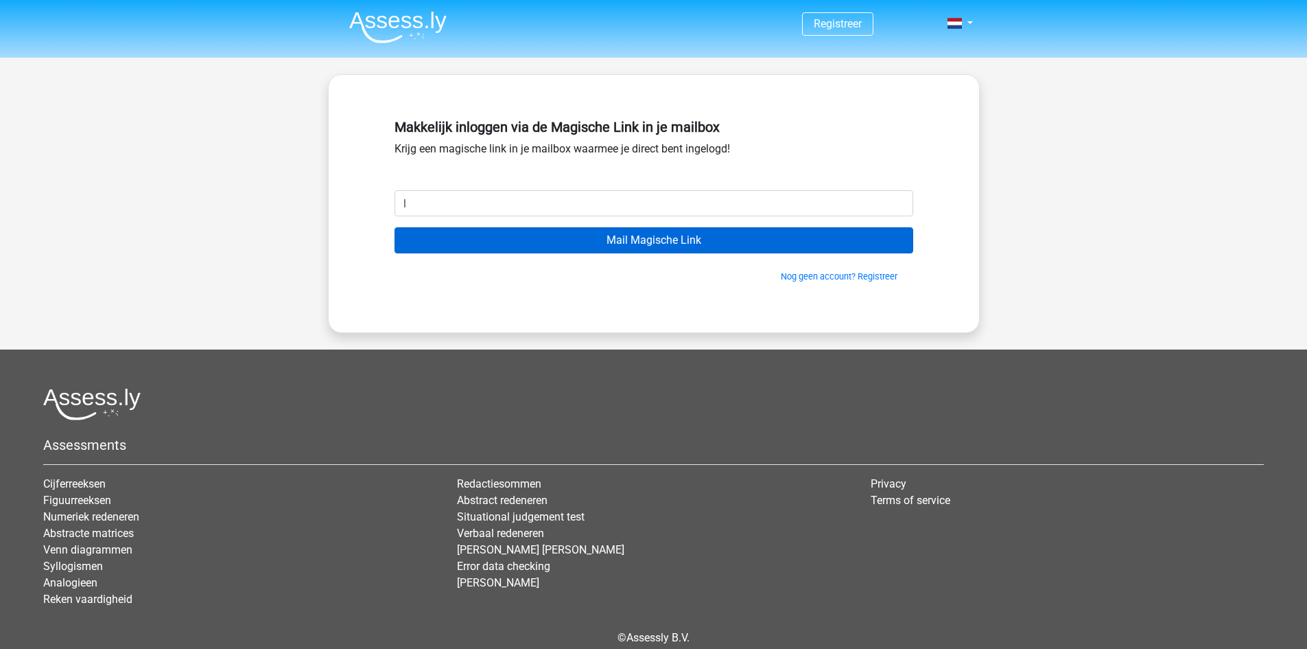
type input "[EMAIL_ADDRESS][DOMAIN_NAME]"
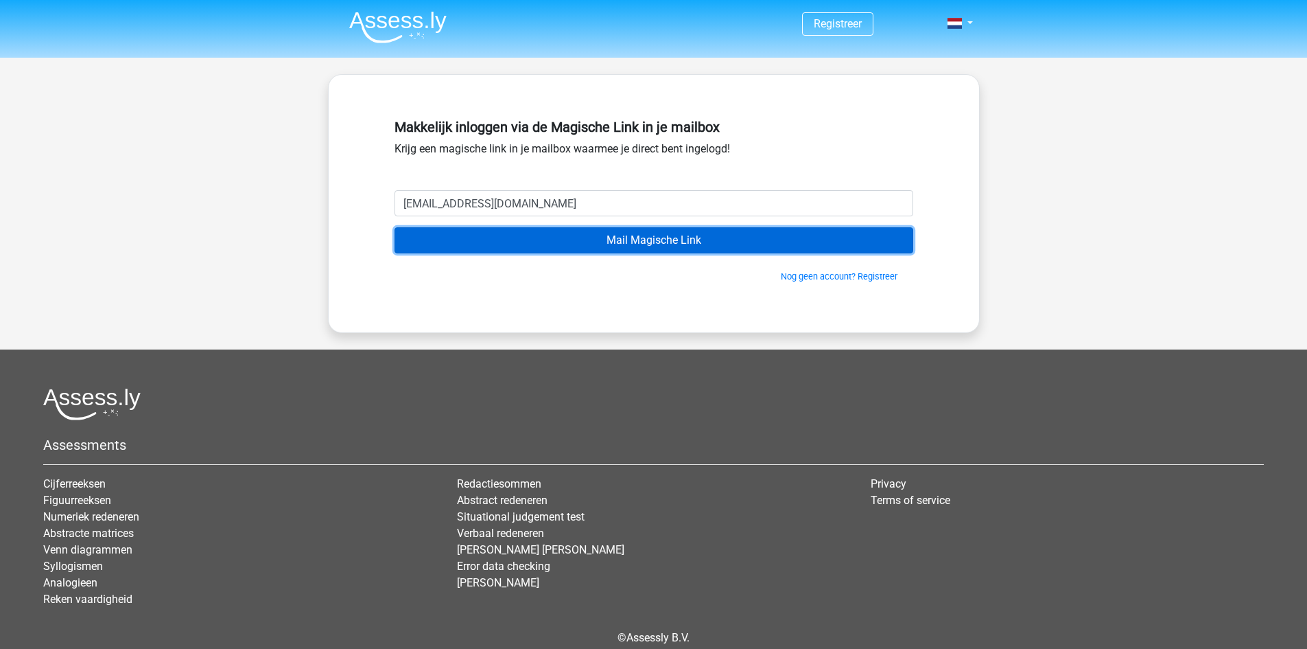
click at [539, 243] on input "Mail Magische Link" at bounding box center [654, 240] width 519 height 26
